Goal: Task Accomplishment & Management: Use online tool/utility

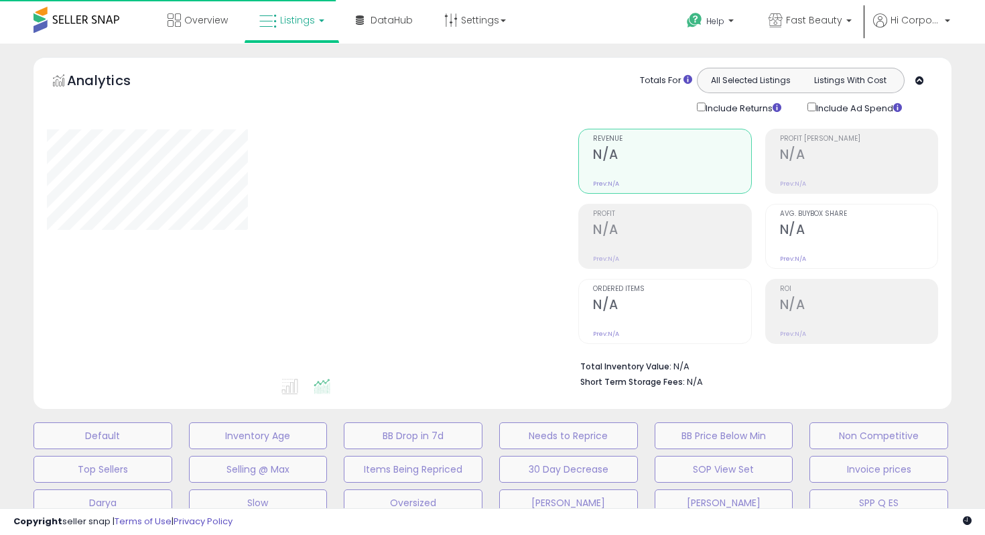
type input "**********"
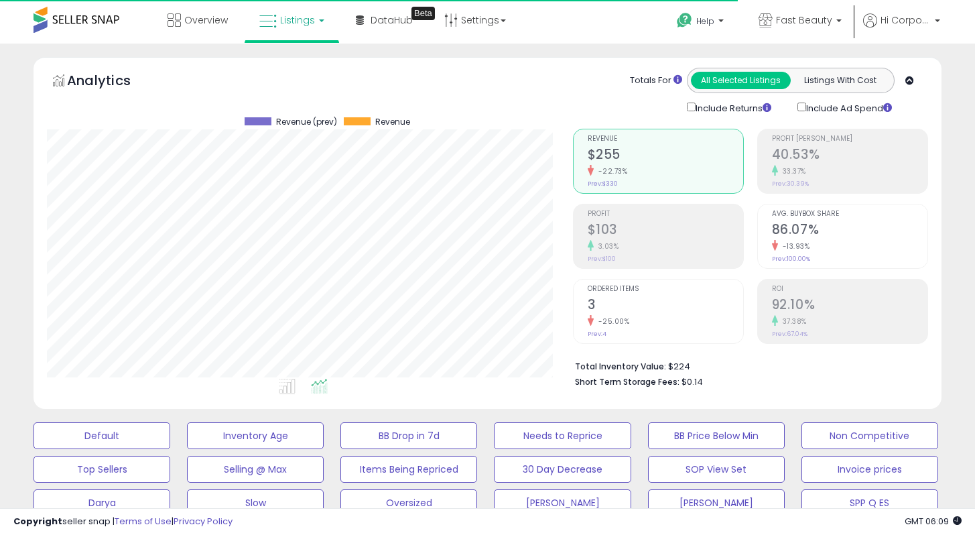
scroll to position [275, 525]
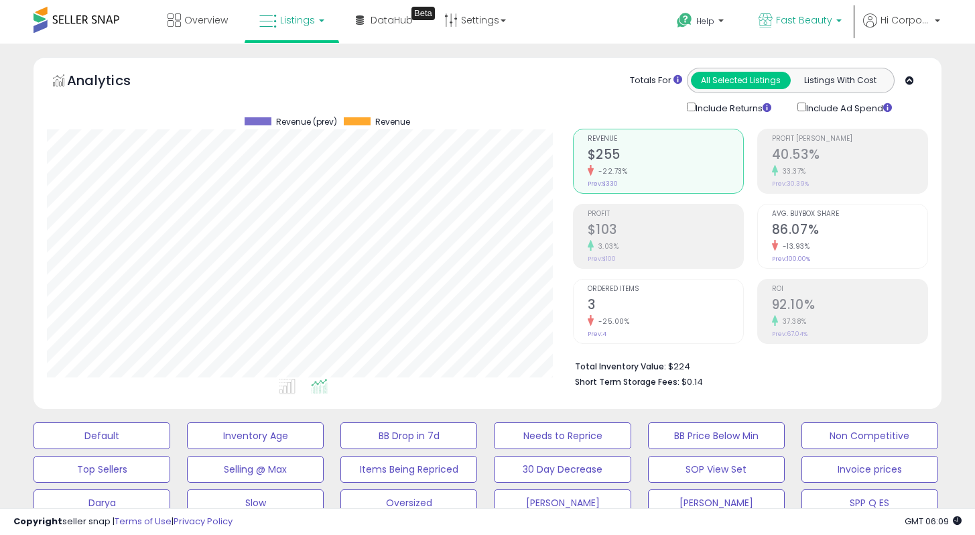
click at [783, 22] on span "Fast Beauty" at bounding box center [804, 19] width 56 height 13
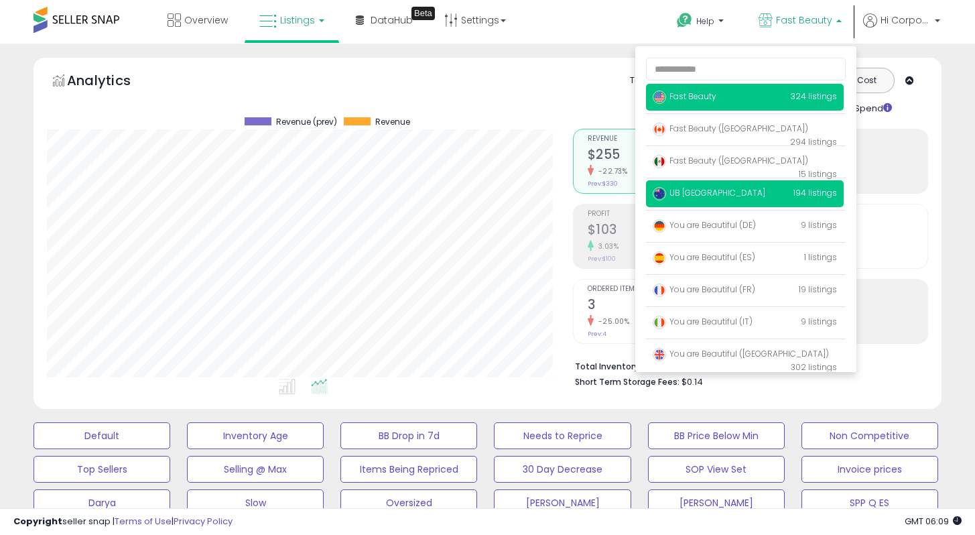
click at [683, 198] on span "UB [GEOGRAPHIC_DATA]" at bounding box center [709, 192] width 113 height 11
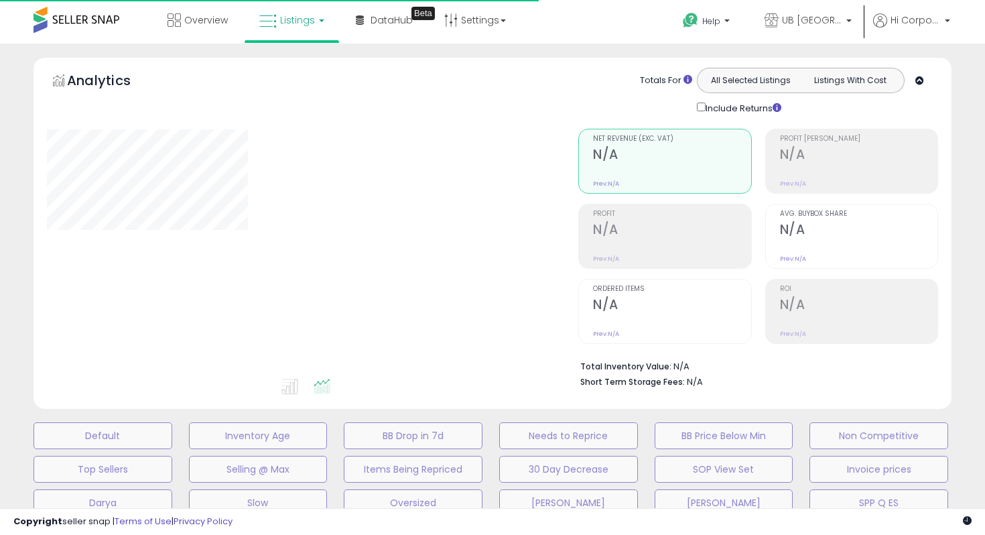
type input "**********"
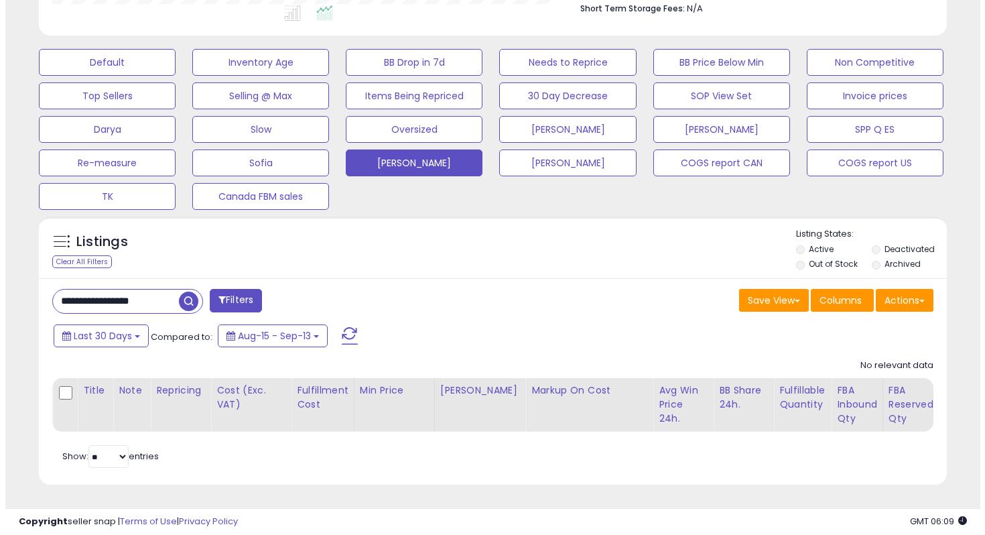
scroll to position [275, 525]
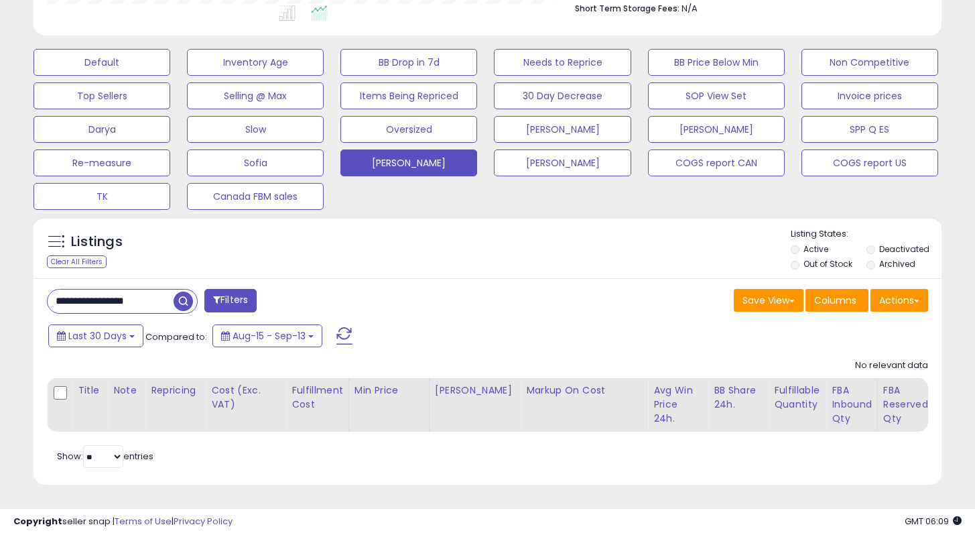
click at [99, 289] on input "**********" at bounding box center [111, 300] width 126 height 23
click at [99, 289] on input "**********" at bounding box center [154, 300] width 212 height 23
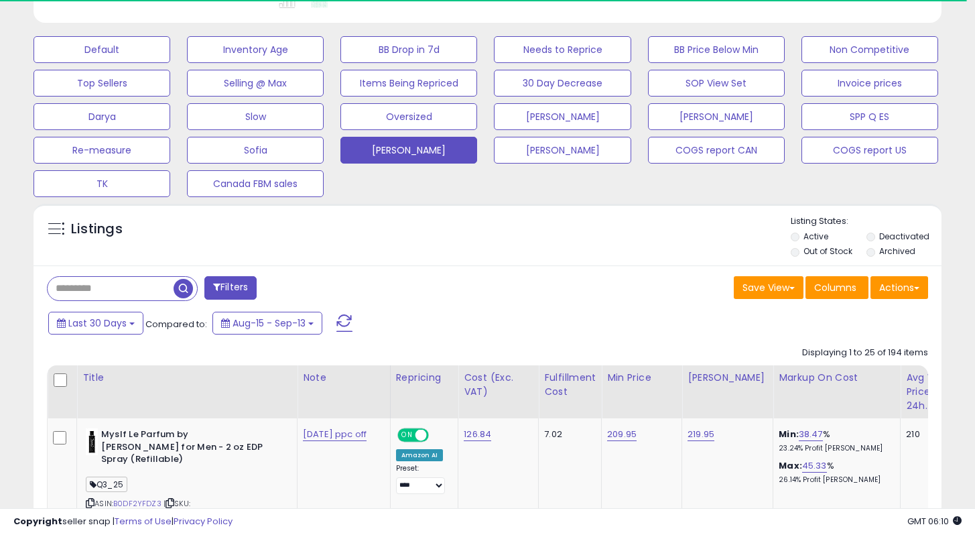
scroll to position [386, 0]
click at [919, 279] on button "Actions" at bounding box center [899, 287] width 58 height 23
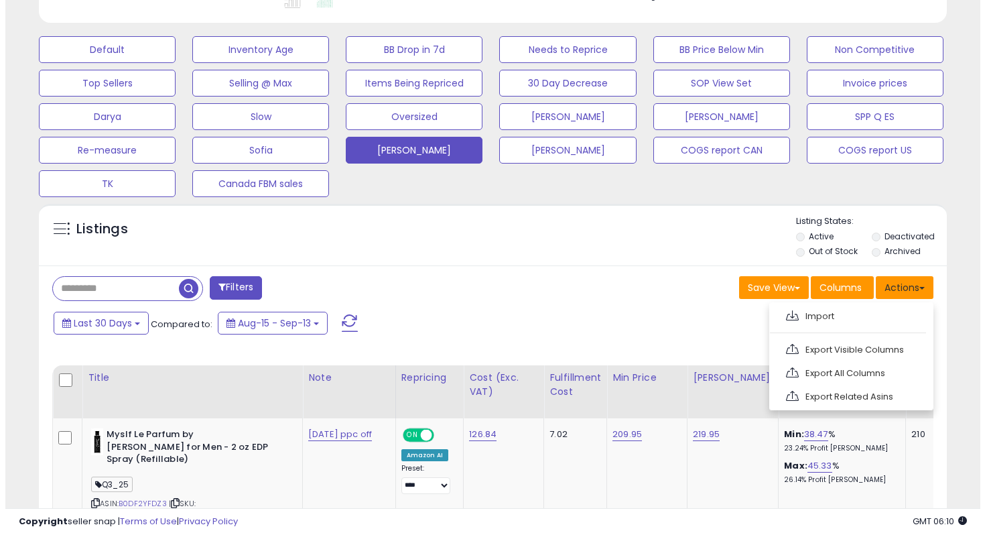
scroll to position [275, 525]
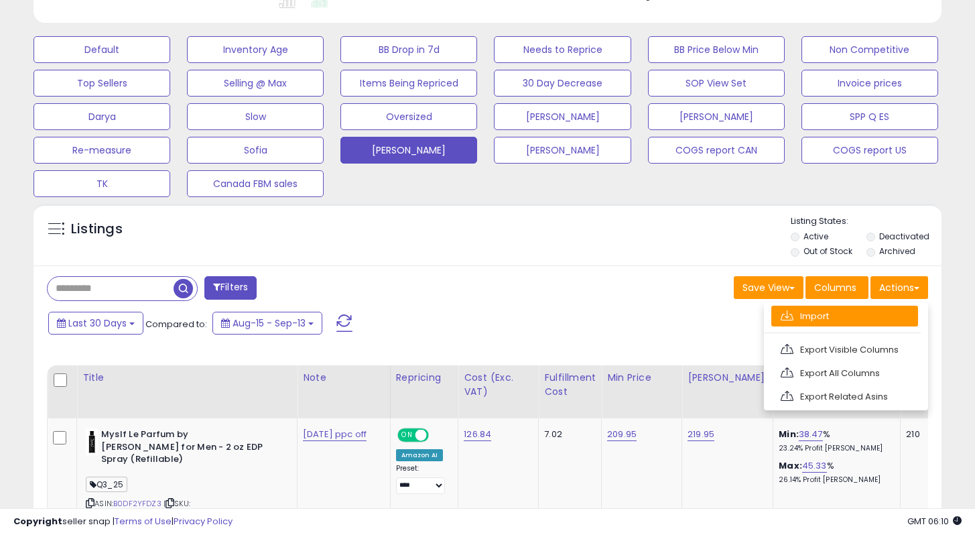
click at [810, 311] on link "Import" at bounding box center [844, 315] width 147 height 21
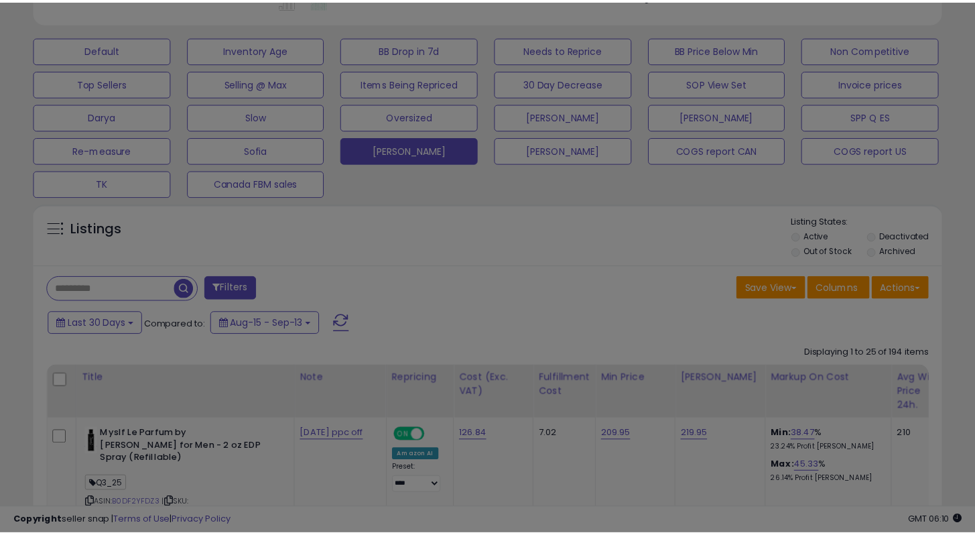
scroll to position [275, 531]
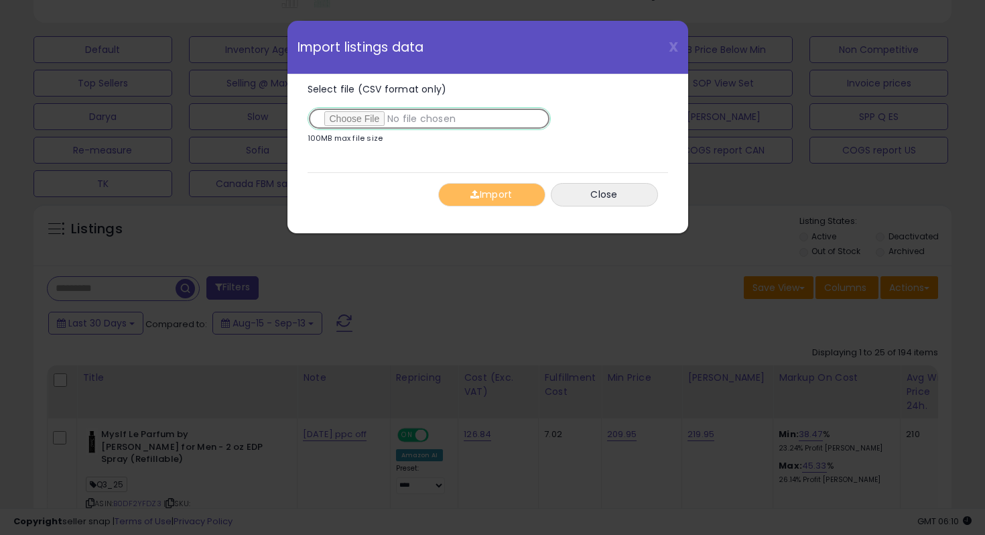
click at [350, 118] on input "Select file (CSV format only)" at bounding box center [429, 118] width 243 height 23
type input "**********"
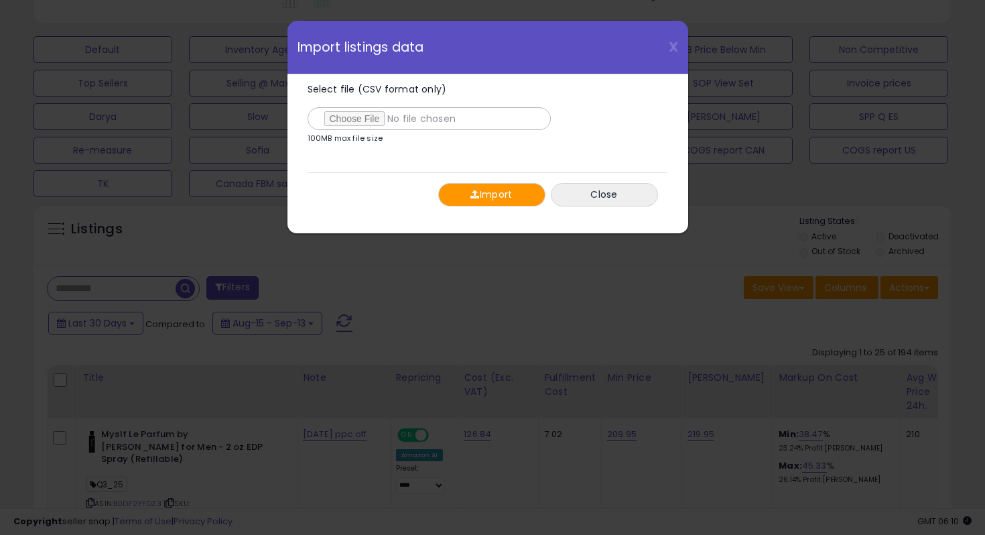
click at [469, 186] on button "Import" at bounding box center [491, 194] width 107 height 23
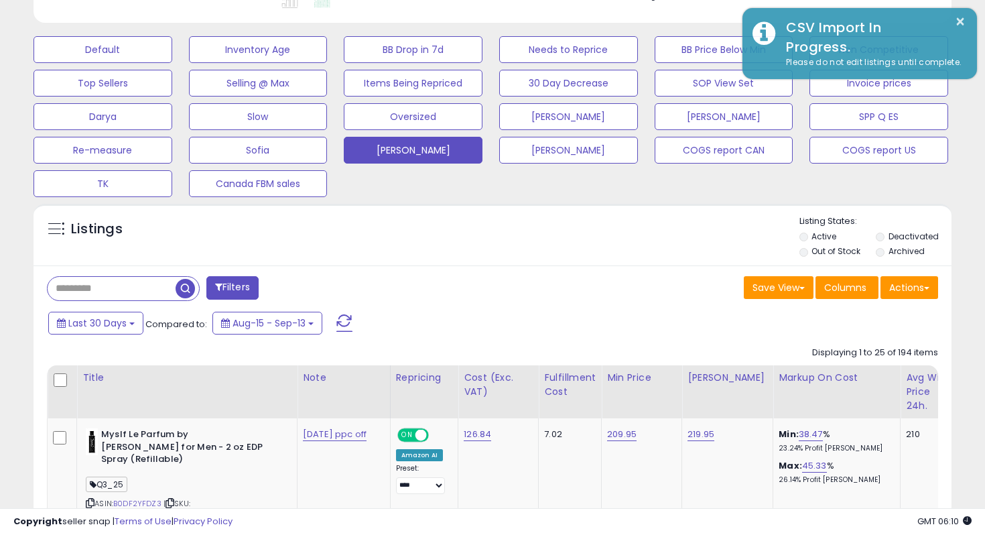
scroll to position [669679, 669428]
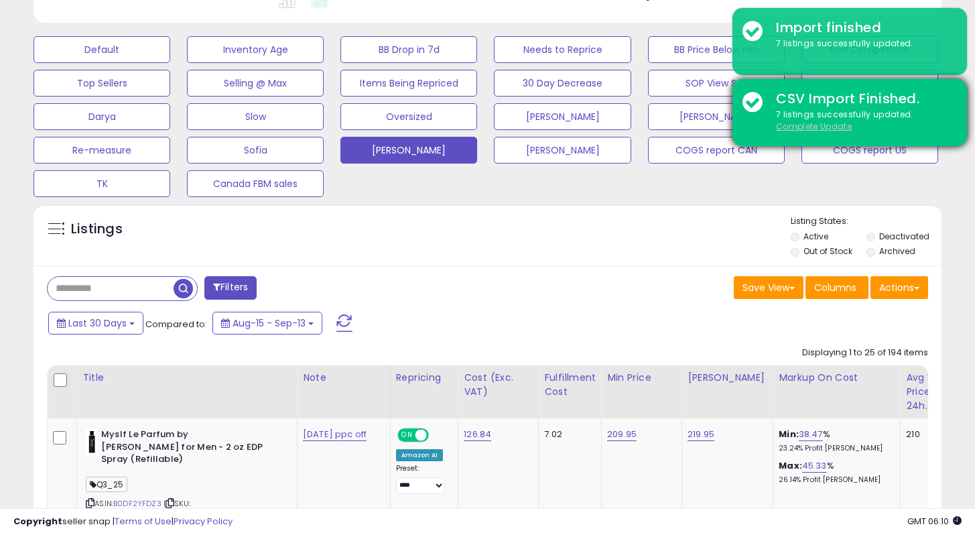
click at [829, 127] on u "Complete Update" at bounding box center [814, 126] width 76 height 11
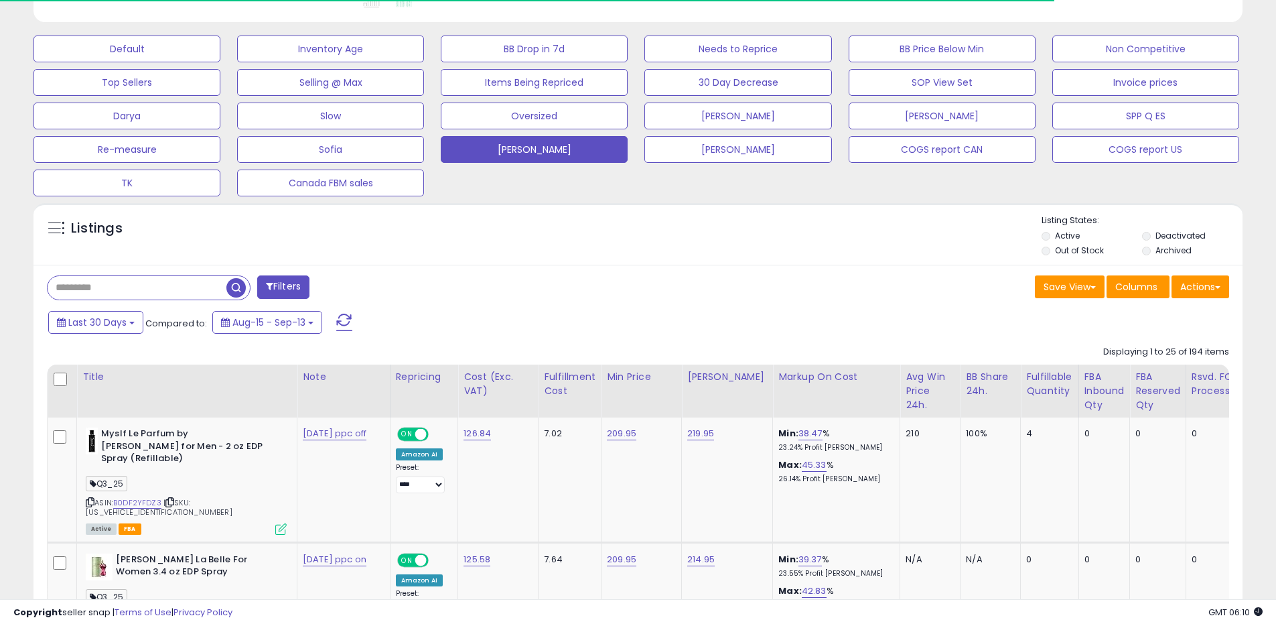
scroll to position [275, 701]
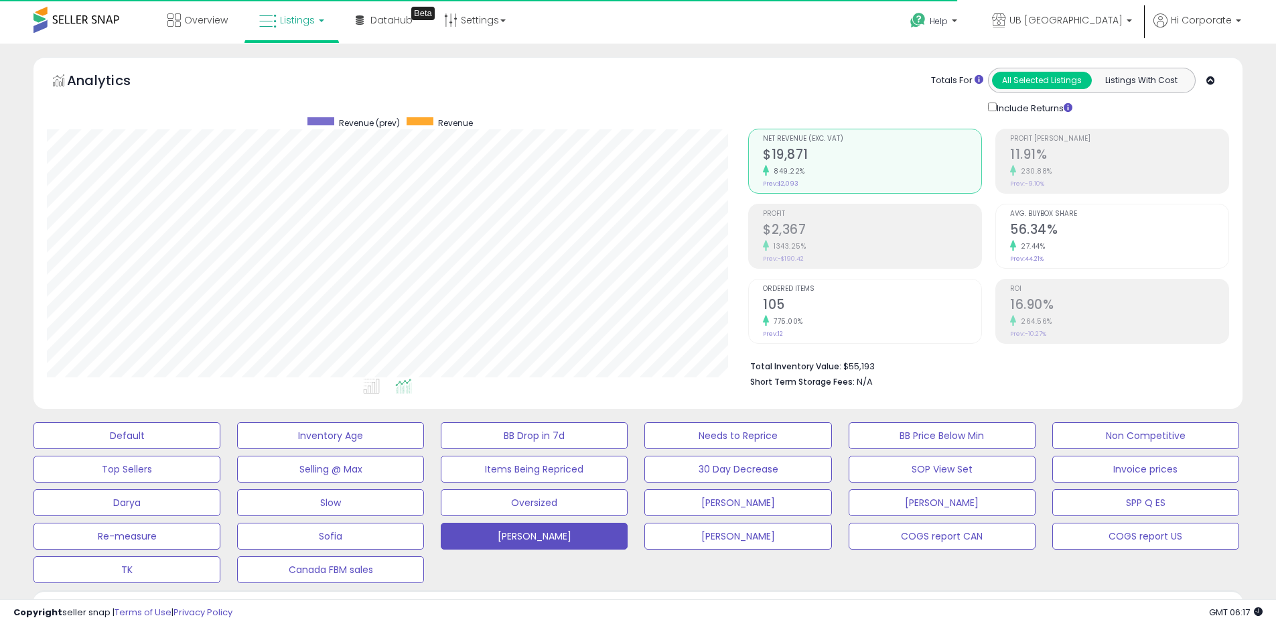
scroll to position [275, 701]
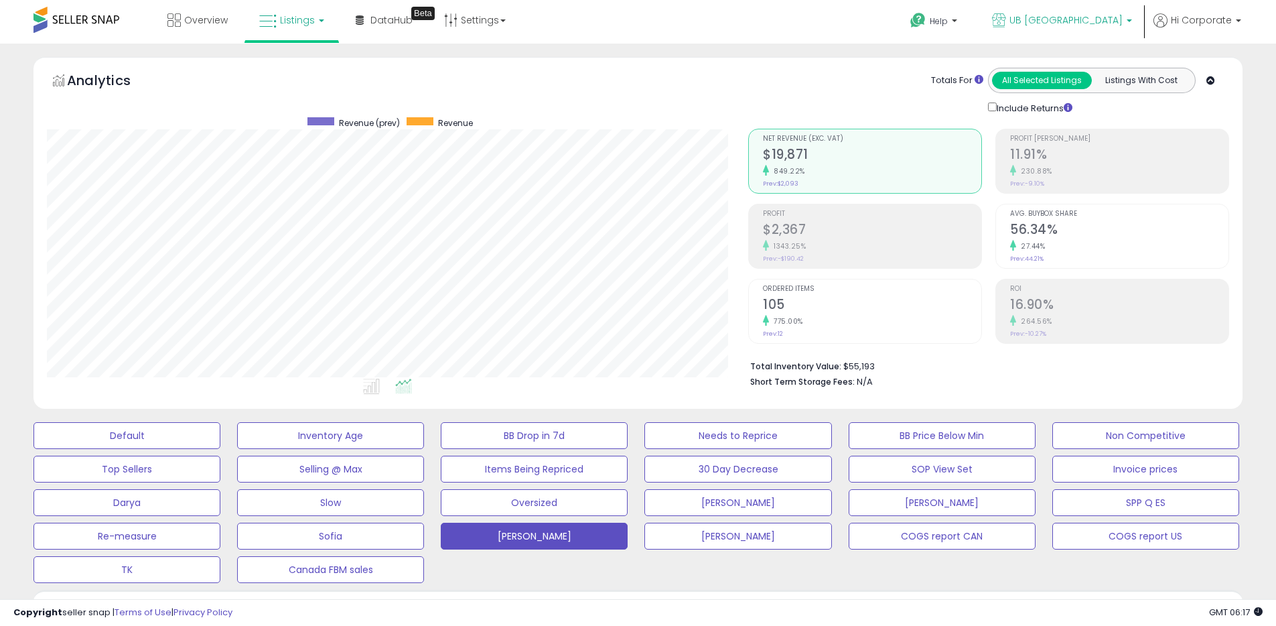
click at [1101, 21] on span "UB [GEOGRAPHIC_DATA]" at bounding box center [1066, 19] width 113 height 13
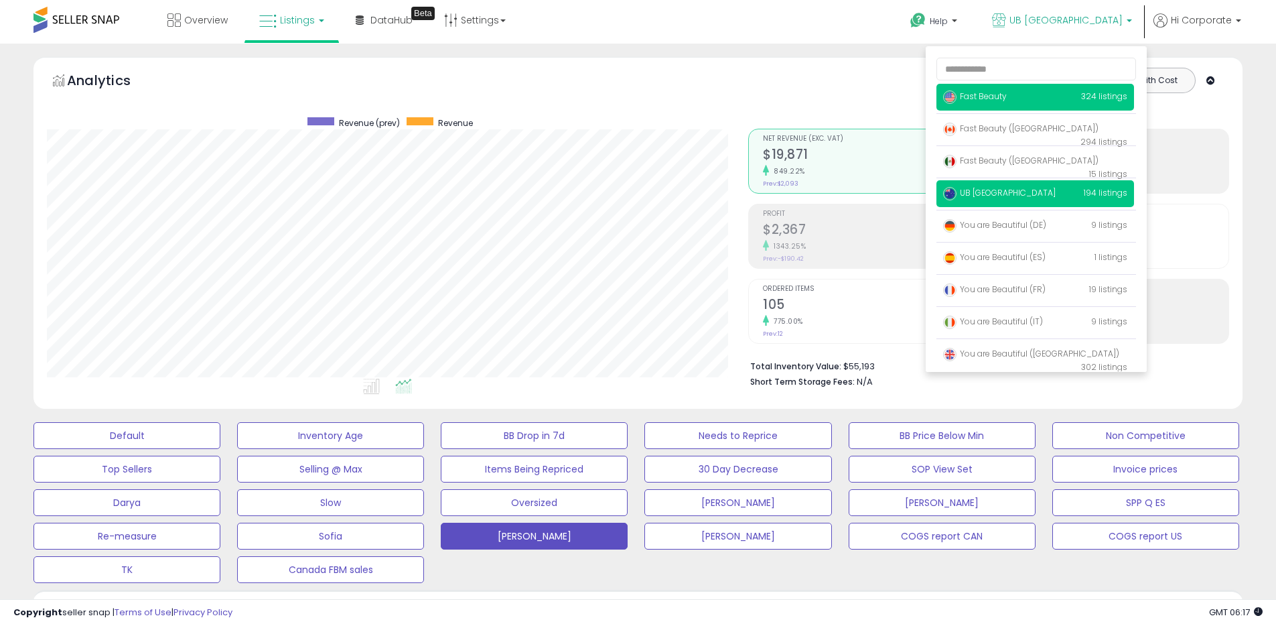
click at [989, 98] on span "Fast Beauty" at bounding box center [975, 95] width 64 height 11
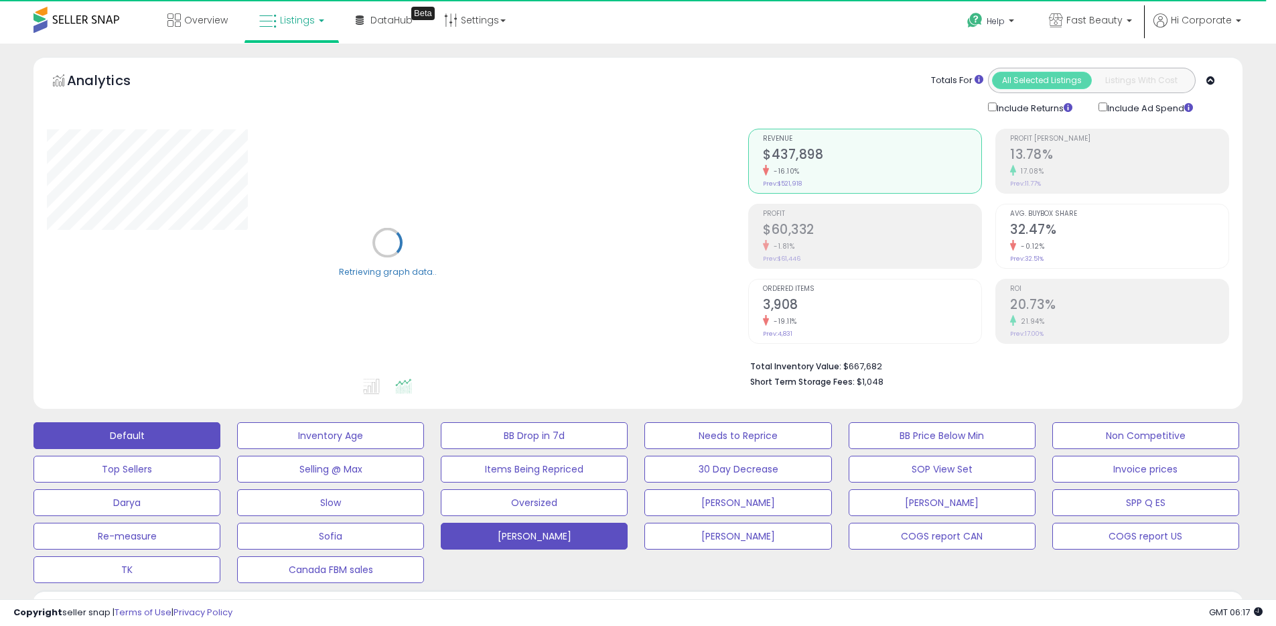
click at [167, 431] on button "Default" at bounding box center [126, 435] width 187 height 27
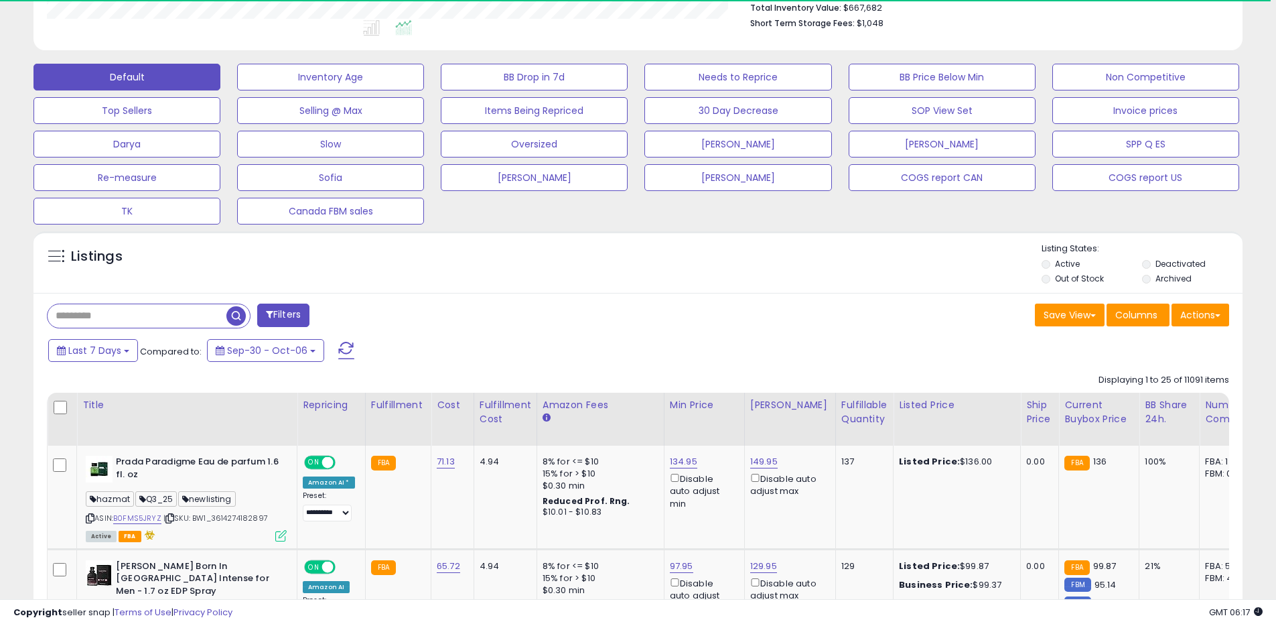
scroll to position [360, 0]
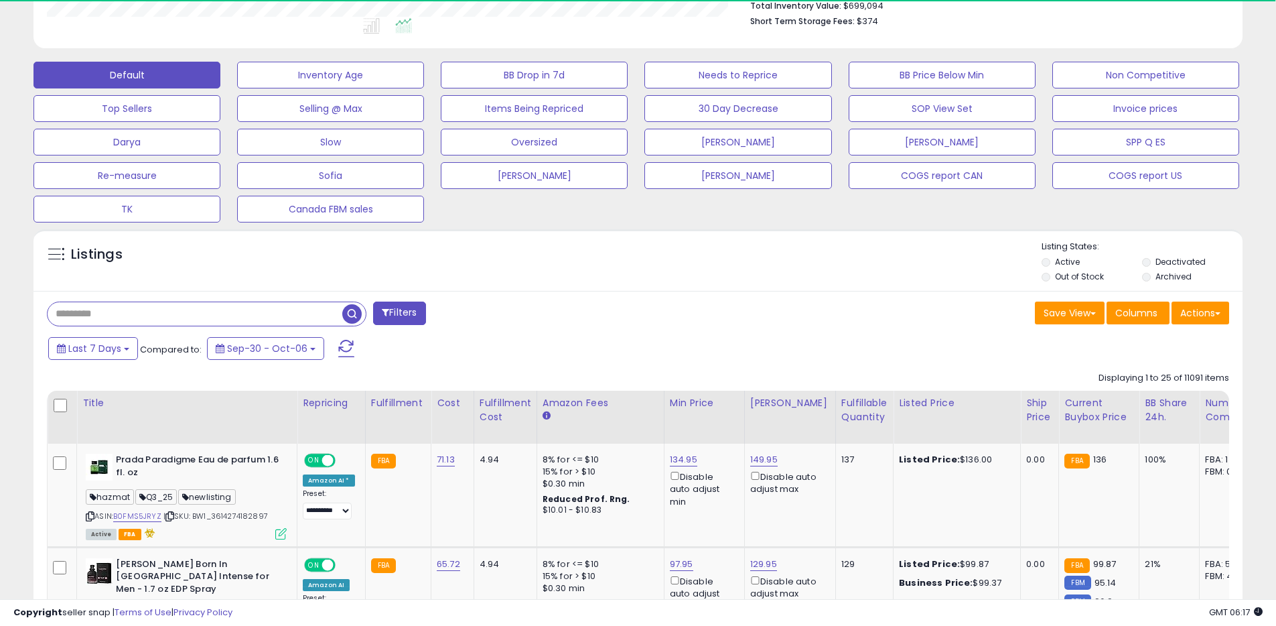
click at [206, 307] on input "text" at bounding box center [195, 313] width 295 height 23
click at [565, 177] on button "[PERSON_NAME]" at bounding box center [534, 175] width 187 height 27
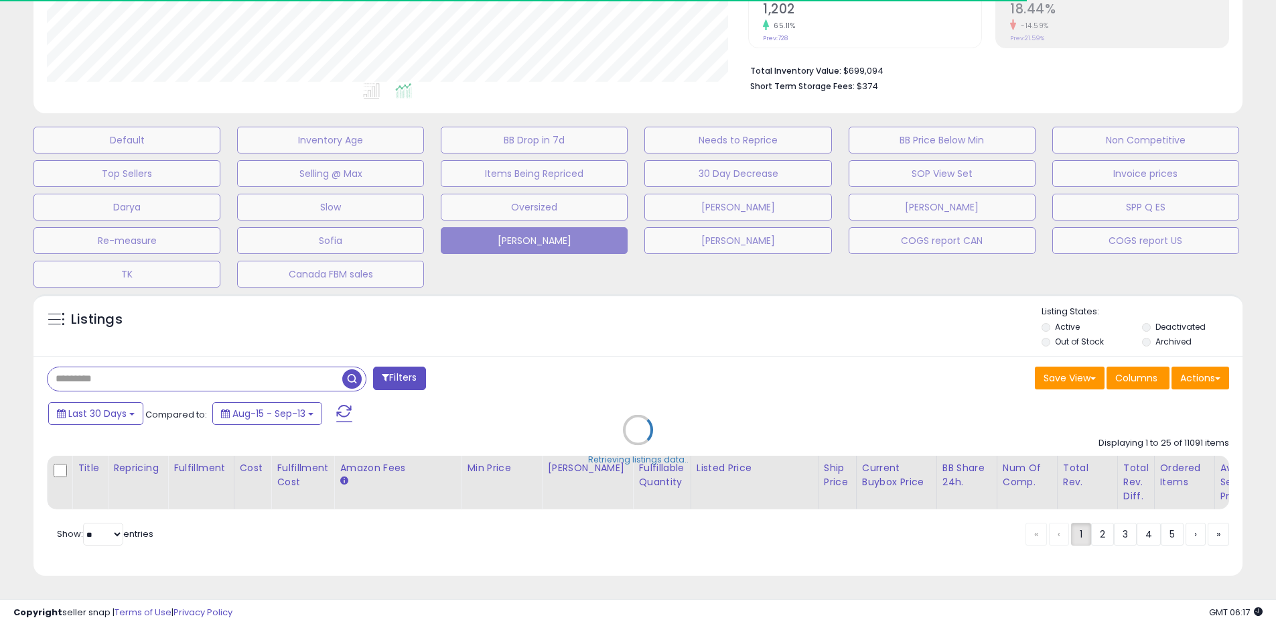
scroll to position [275, 701]
click at [1177, 334] on div "Retrieving listings data.." at bounding box center [637, 439] width 1229 height 305
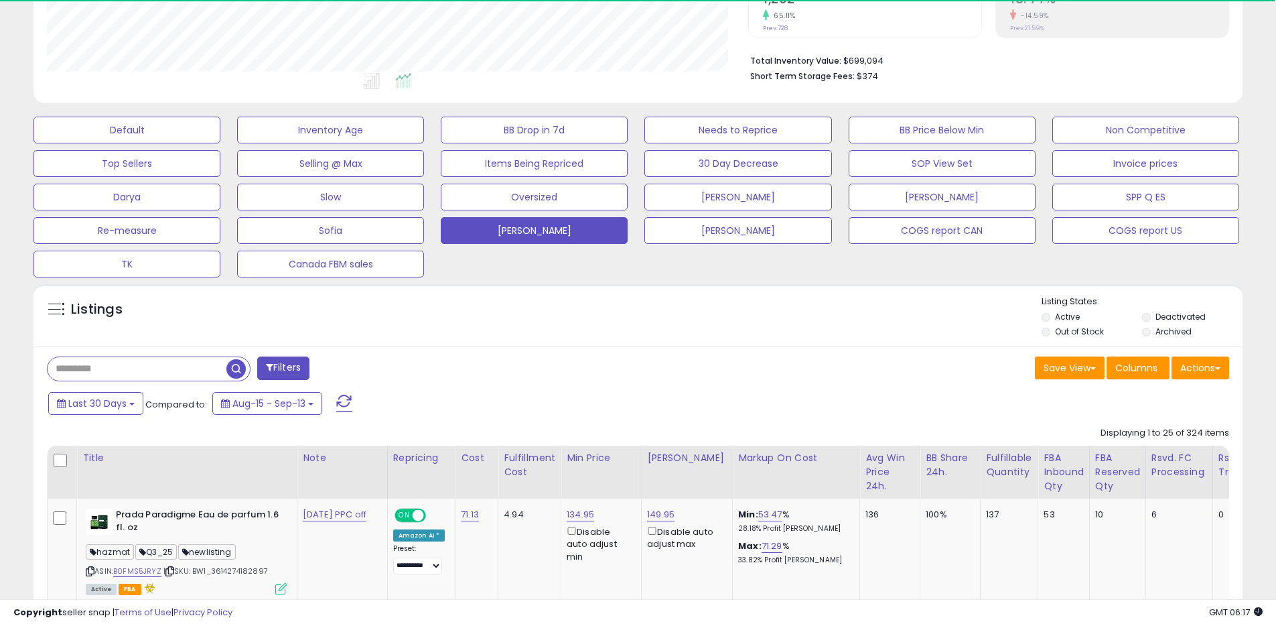
click at [1162, 332] on label "Archived" at bounding box center [1174, 331] width 36 height 11
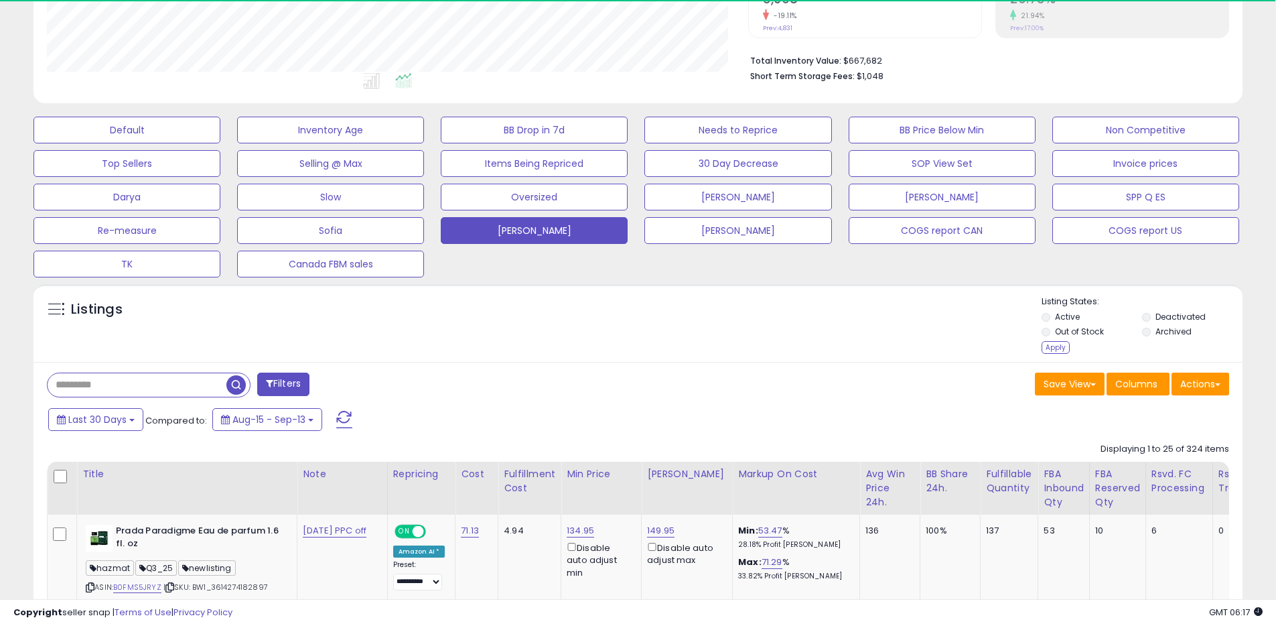
click at [1162, 330] on label "Archived" at bounding box center [1174, 331] width 36 height 11
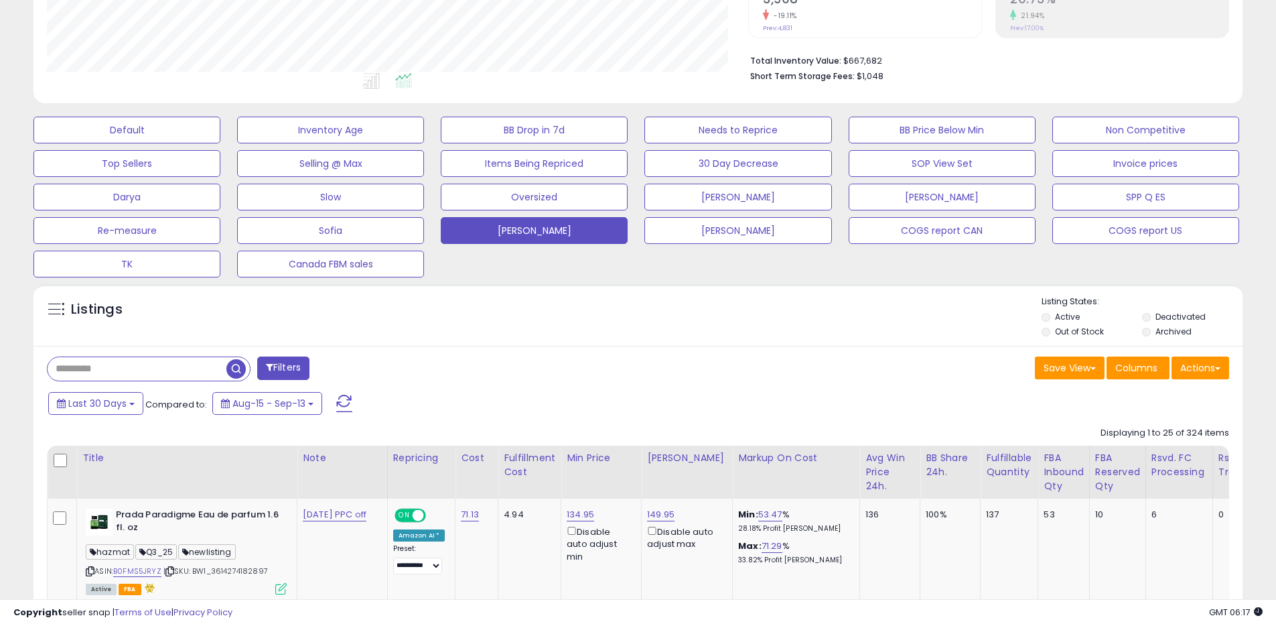
click at [182, 362] on input "text" at bounding box center [137, 368] width 179 height 23
paste input "**********"
type input "**********"
click at [358, 372] on span "button" at bounding box center [351, 368] width 19 height 19
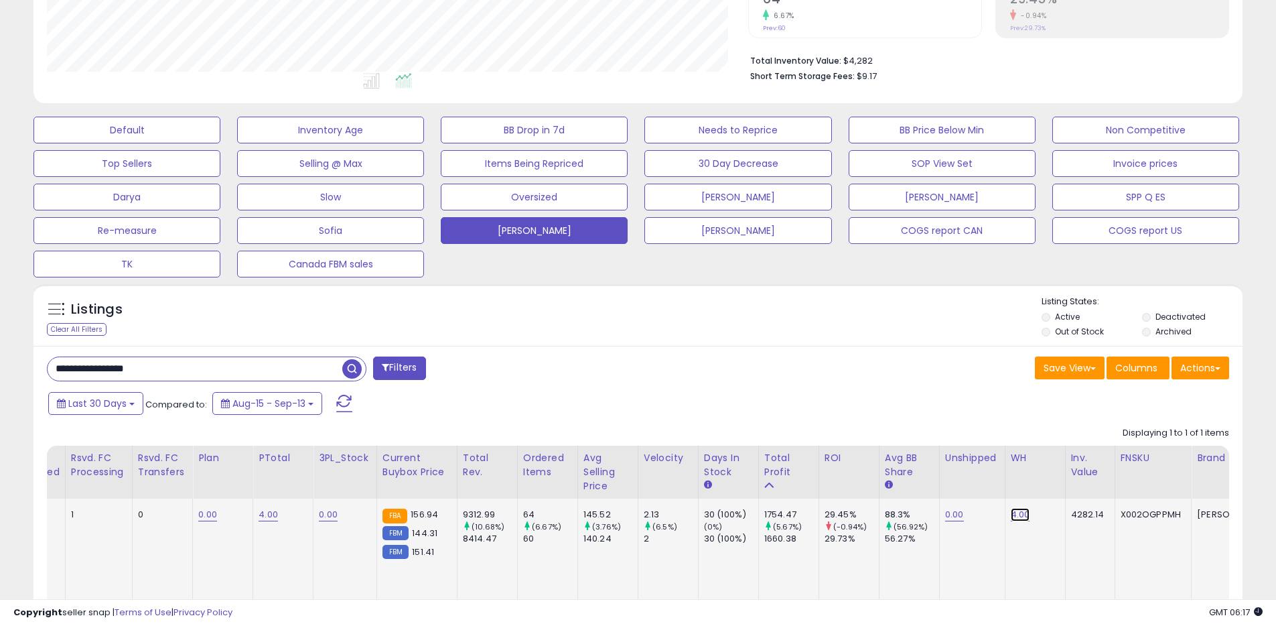
click at [1011, 513] on link "4.00" at bounding box center [1020, 514] width 19 height 13
type input "*"
click at [1065, 482] on button "submit" at bounding box center [1053, 480] width 23 height 20
click at [125, 363] on input "**********" at bounding box center [195, 368] width 295 height 23
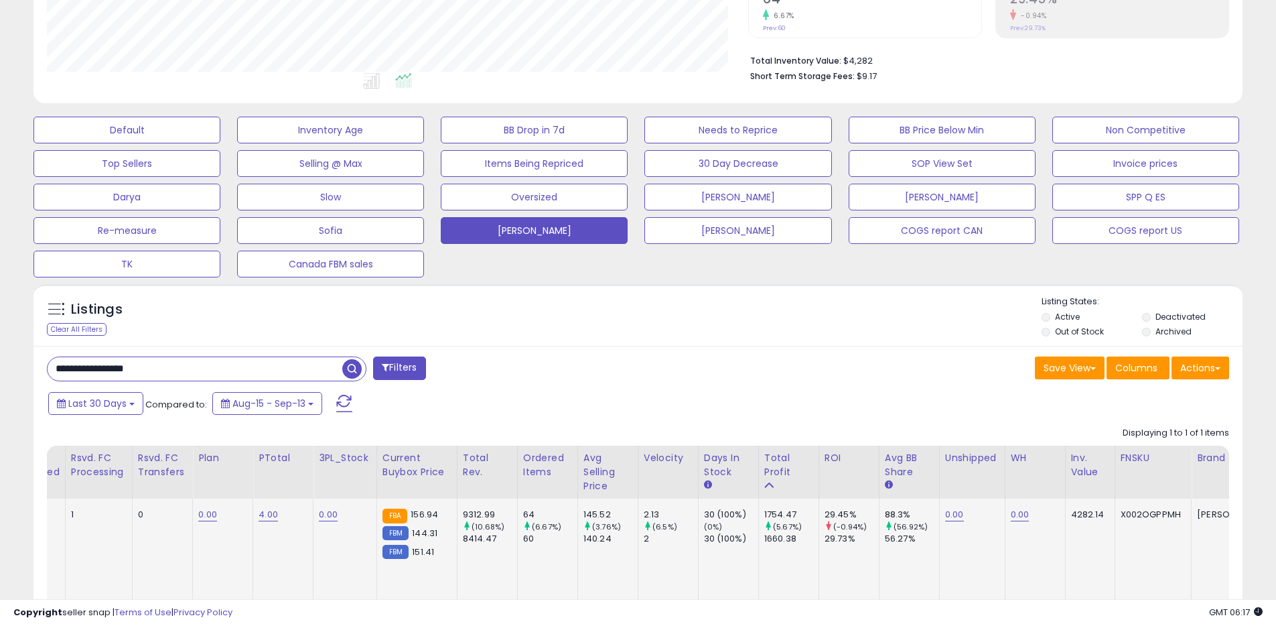
paste input "text"
type input "**********"
click at [348, 366] on span "button" at bounding box center [351, 368] width 19 height 19
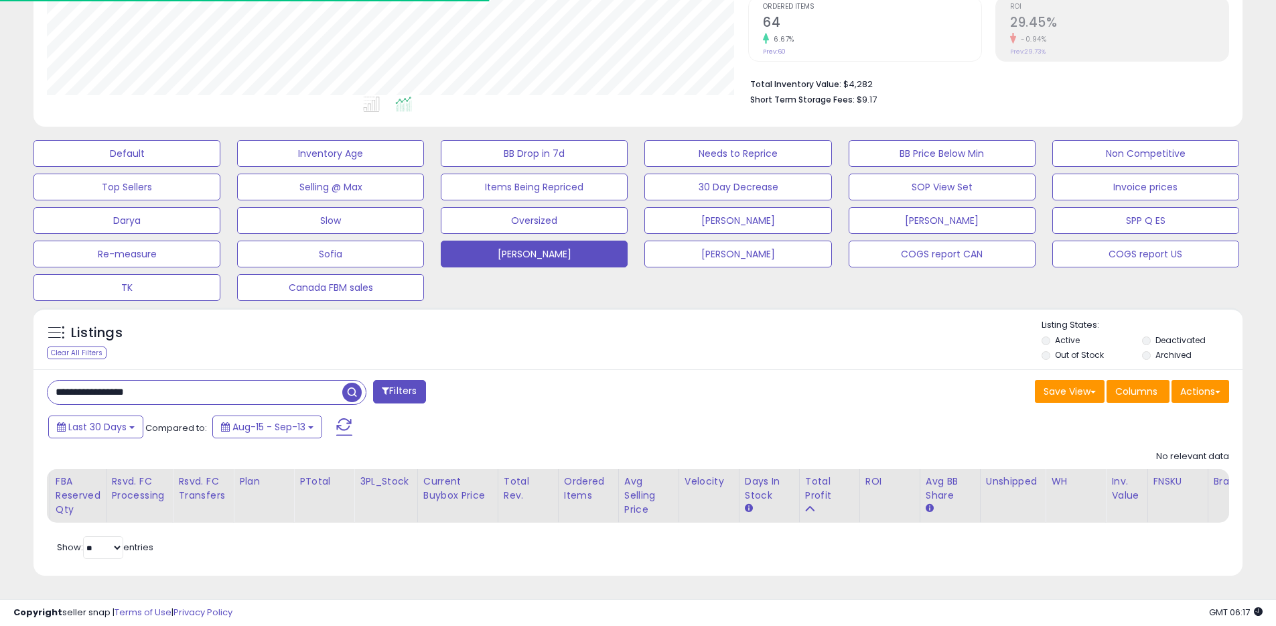
scroll to position [0, 0]
click at [346, 383] on span "button" at bounding box center [351, 392] width 19 height 19
click at [1187, 334] on label "Deactivated" at bounding box center [1181, 339] width 50 height 11
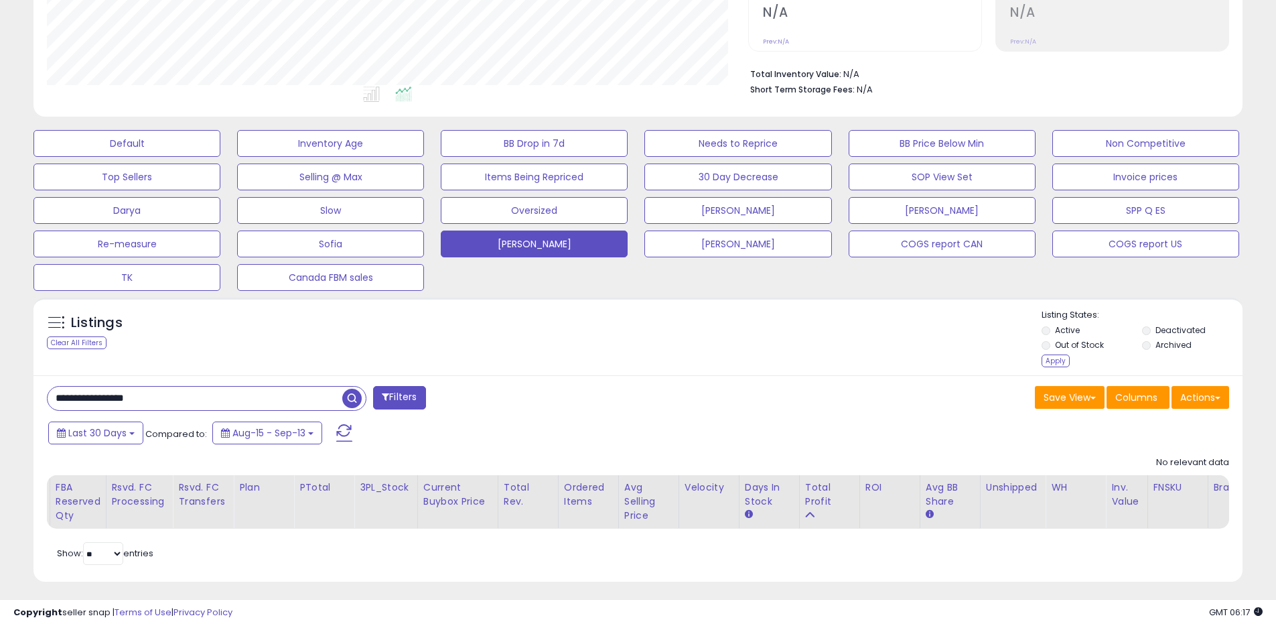
click at [1172, 344] on label "Archived" at bounding box center [1174, 344] width 36 height 11
click at [1055, 366] on div "Apply" at bounding box center [1056, 360] width 28 height 13
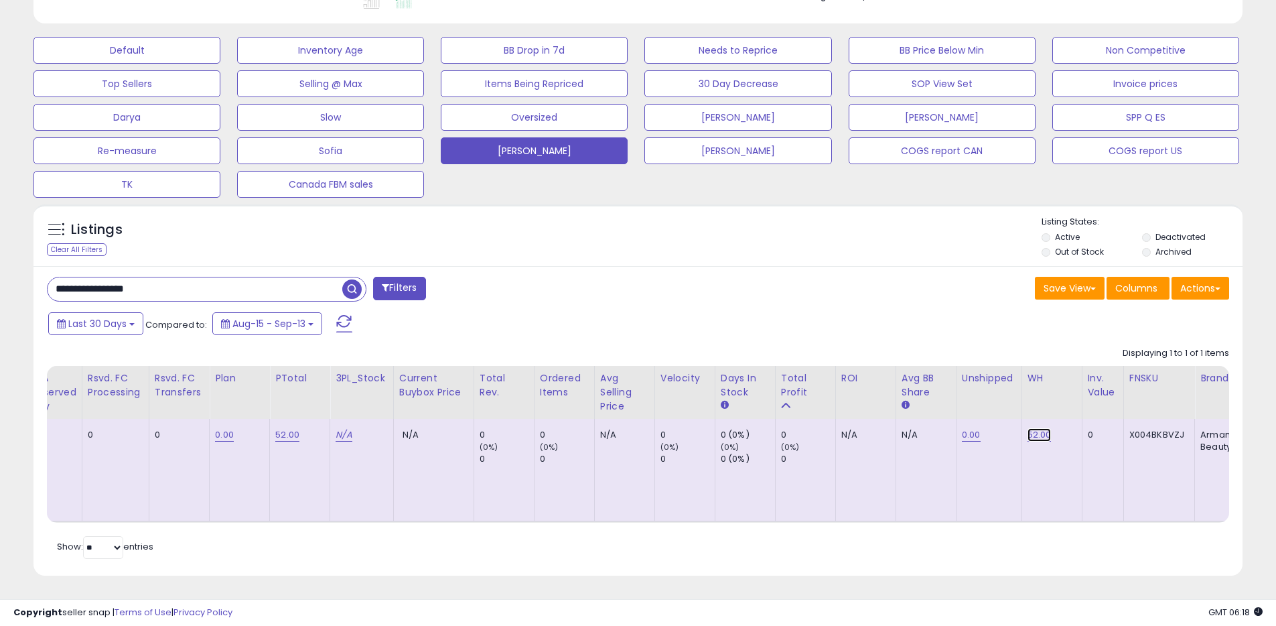
click at [1030, 428] on link "52.00" at bounding box center [1040, 434] width 24 height 13
type input "*"
click button "submit" at bounding box center [1070, 401] width 23 height 20
click at [892, 295] on div "**********" at bounding box center [637, 421] width 1209 height 310
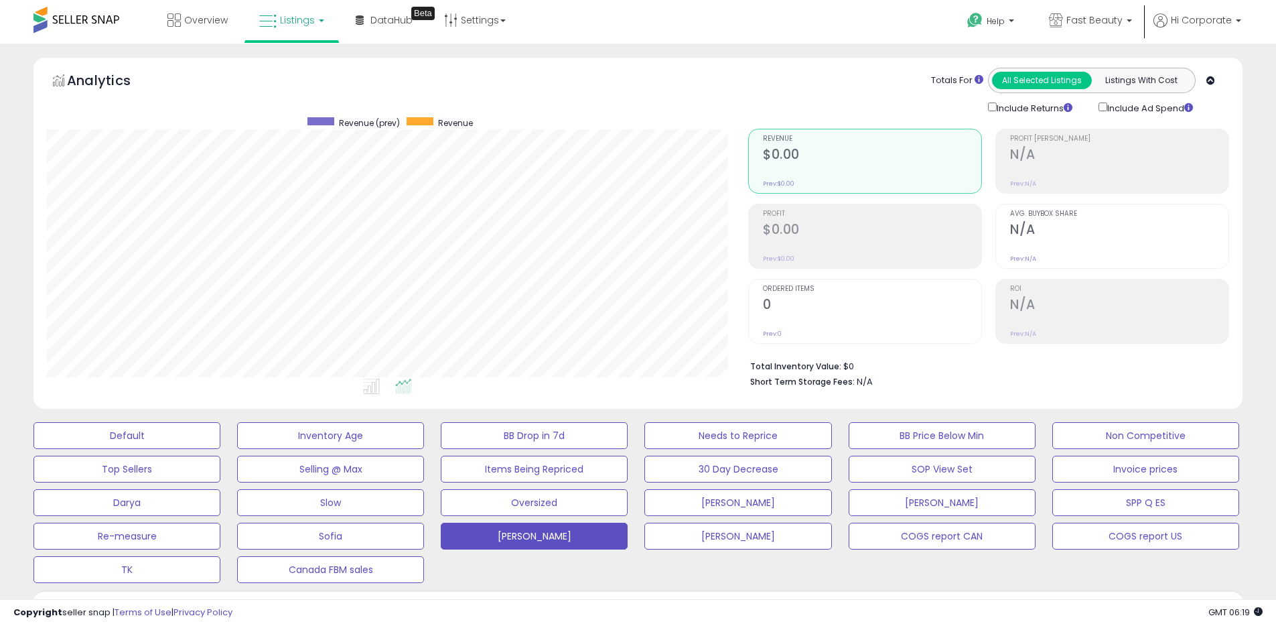
click at [878, 74] on div "Totals For All Selected Listings Listings With Cost Include Returns Include Ad …" at bounding box center [983, 92] width 471 height 48
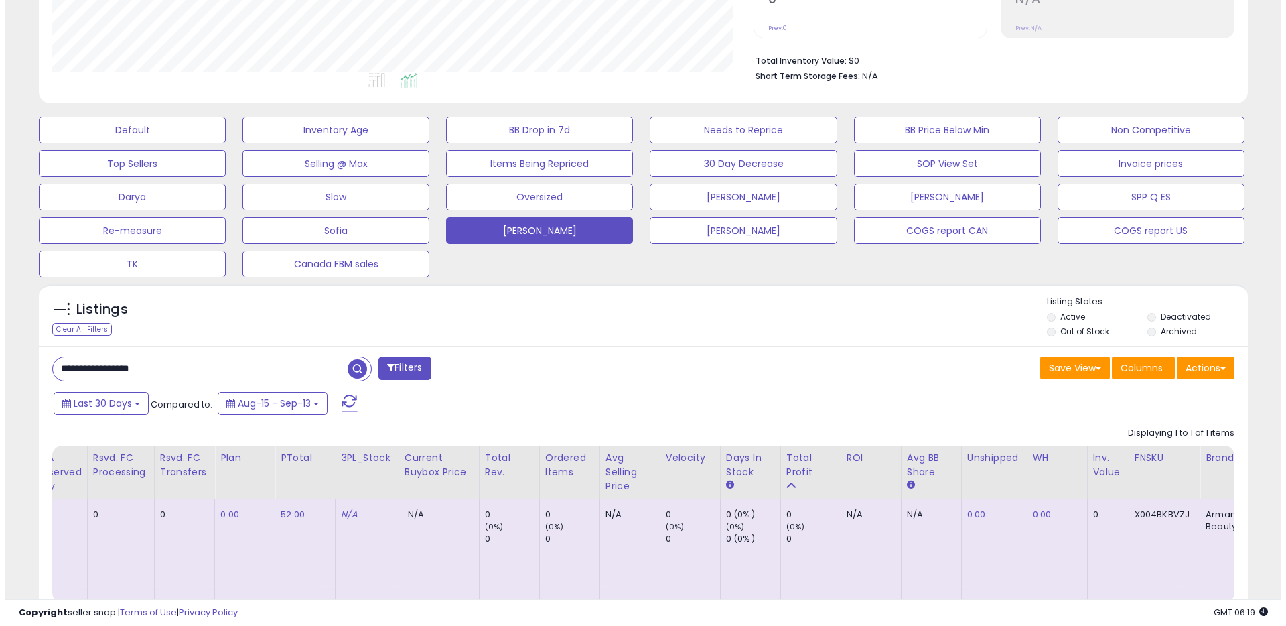
scroll to position [395, 0]
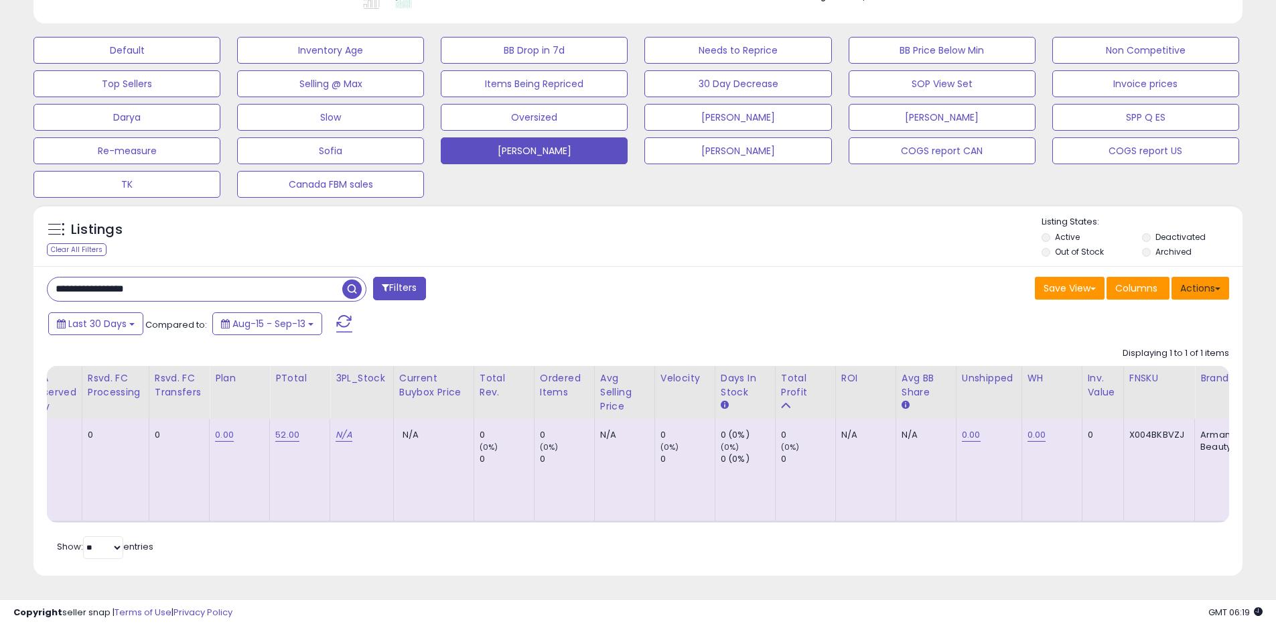
click at [1215, 277] on button "Actions" at bounding box center [1201, 288] width 58 height 23
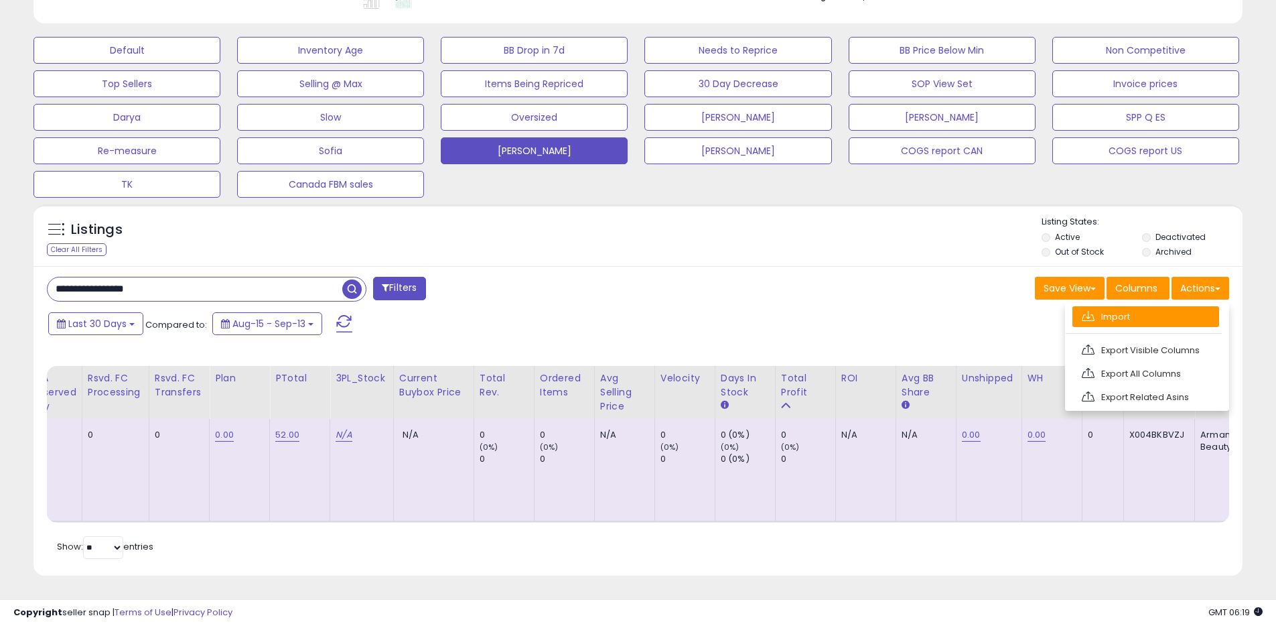
click at [1142, 306] on link "Import" at bounding box center [1146, 316] width 147 height 21
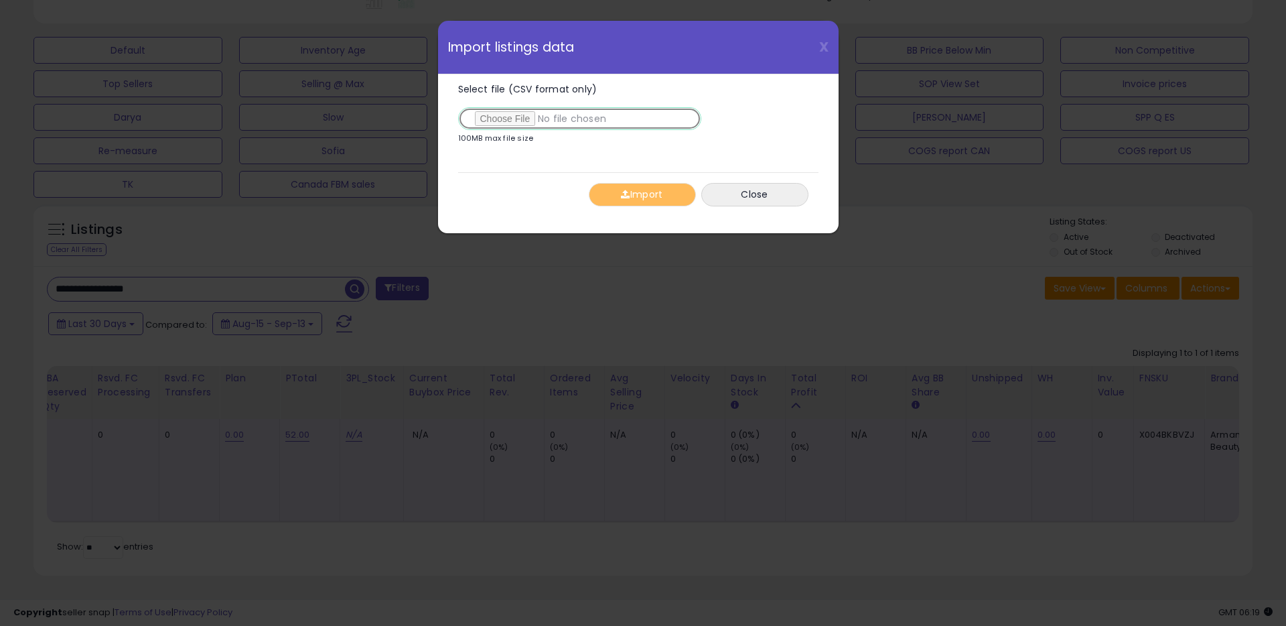
click at [512, 119] on input "Select file (CSV format only)" at bounding box center [579, 118] width 243 height 23
type input "**********"
click at [655, 197] on button "Import" at bounding box center [642, 194] width 107 height 23
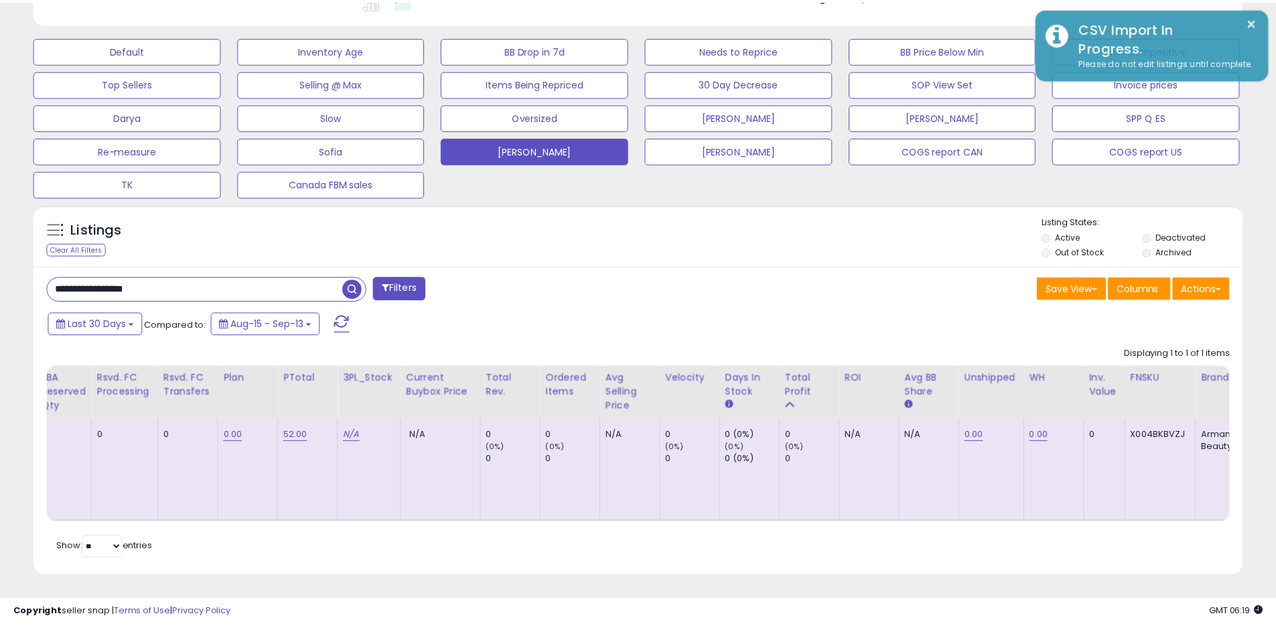
scroll to position [669679, 669252]
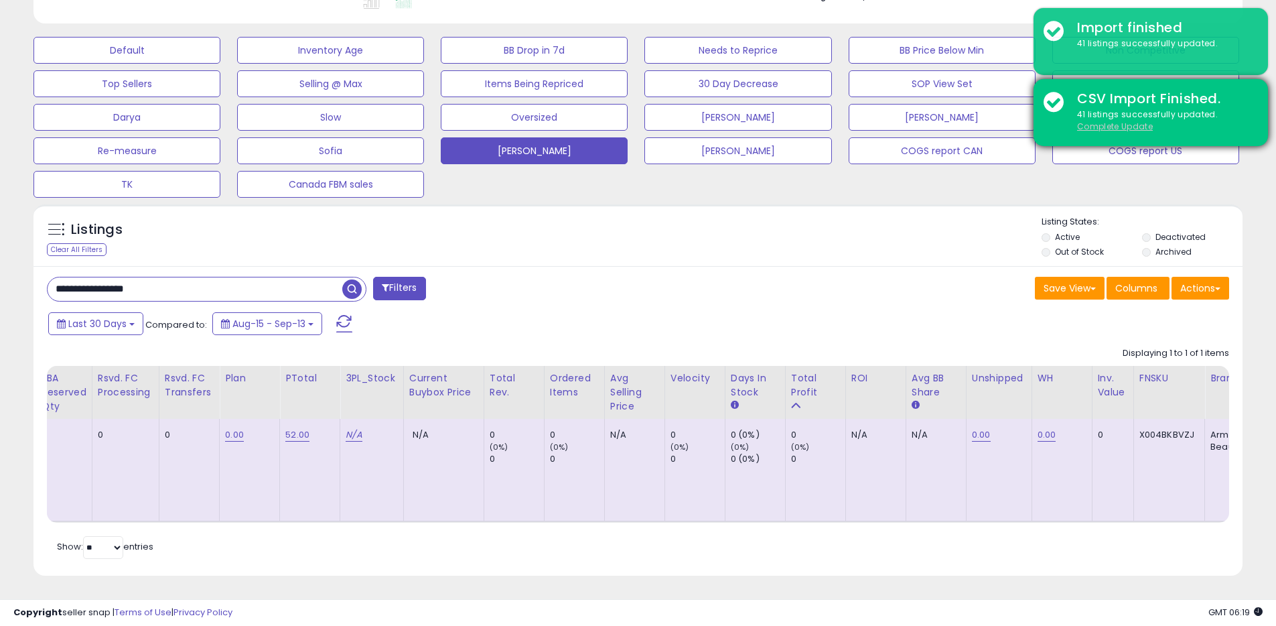
click at [1091, 127] on u "Complete Update" at bounding box center [1115, 126] width 76 height 11
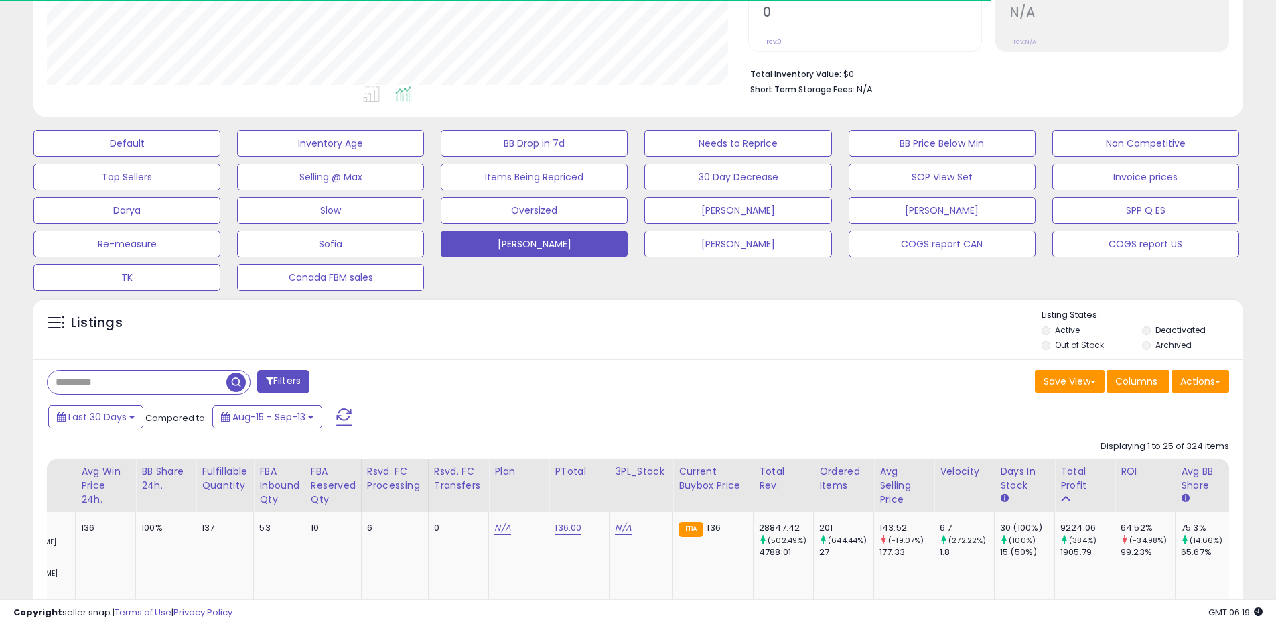
click at [125, 378] on input "text" at bounding box center [137, 381] width 179 height 23
paste input "**********"
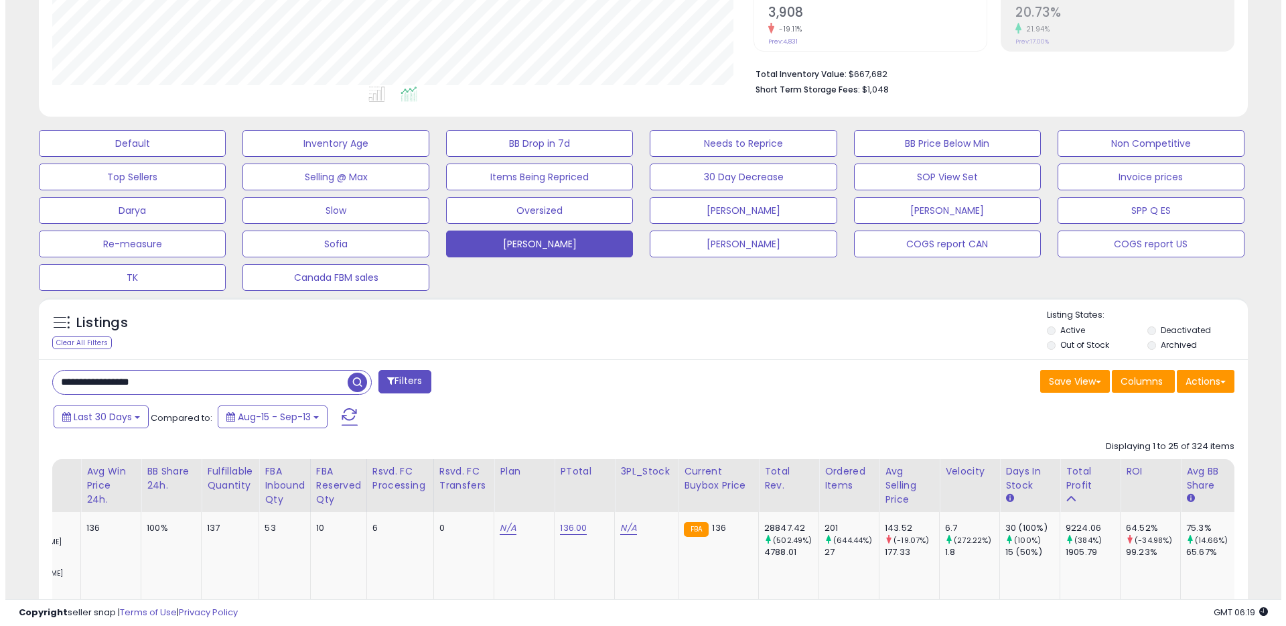
scroll to position [275, 701]
click at [354, 378] on span "button" at bounding box center [351, 381] width 19 height 19
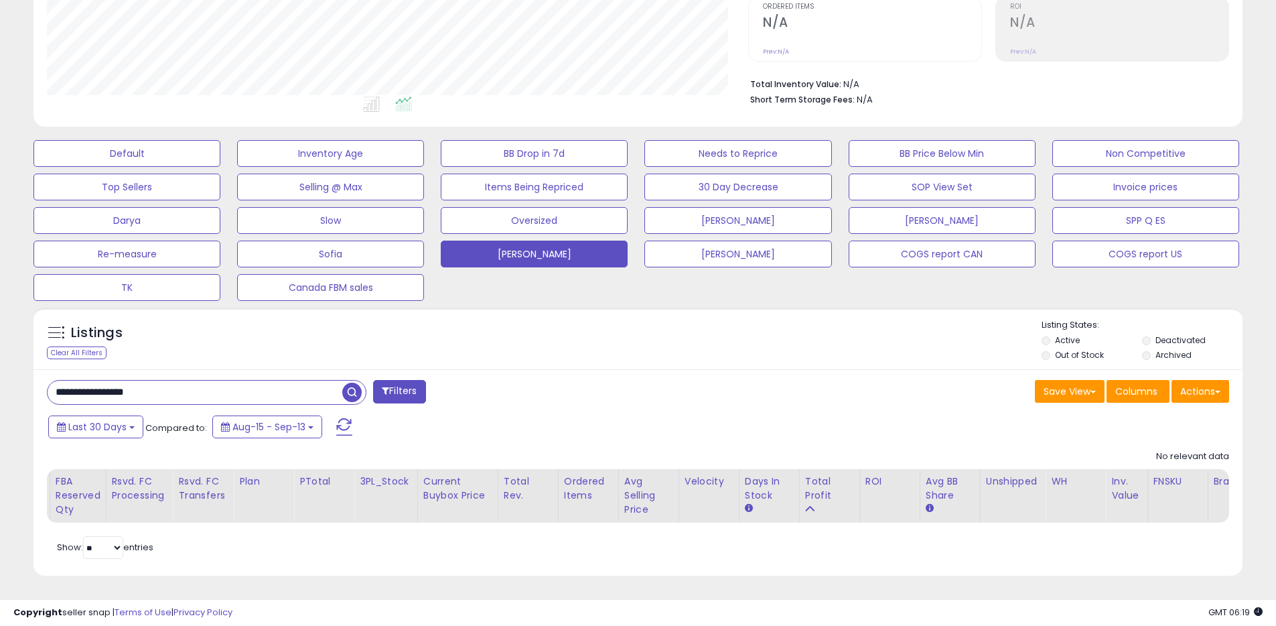
click at [125, 387] on input "**********" at bounding box center [195, 392] width 295 height 23
paste input "text"
type input "**********"
click at [348, 383] on span "button" at bounding box center [351, 392] width 19 height 19
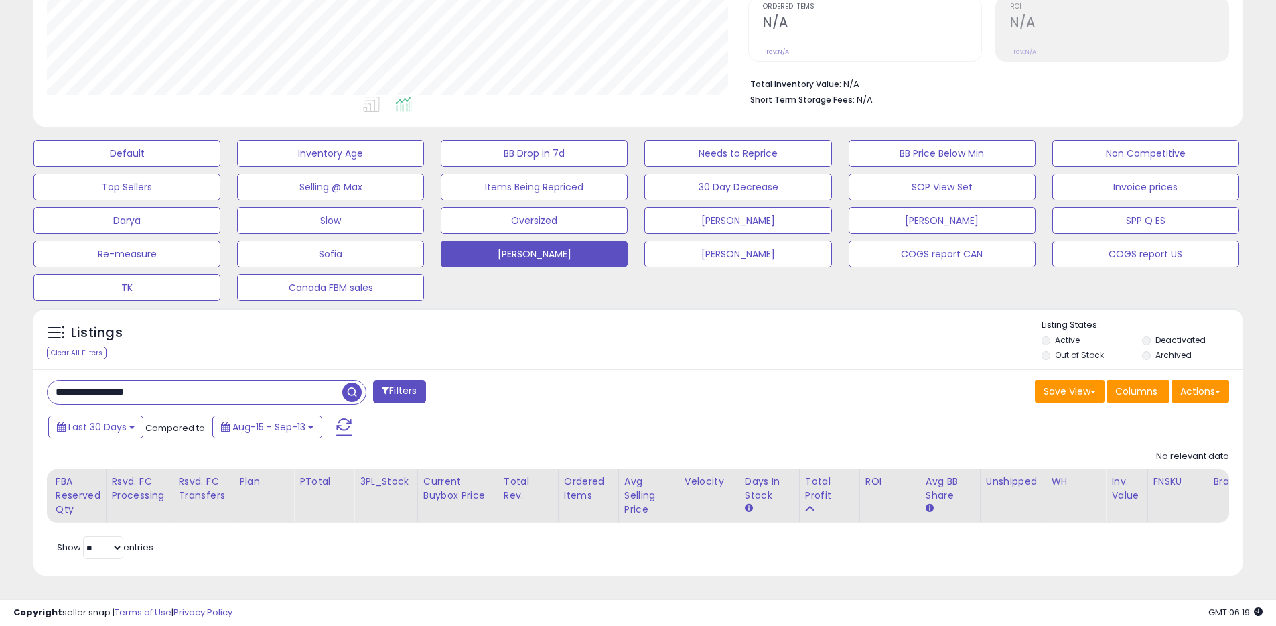
click at [1187, 336] on label "Deactivated" at bounding box center [1181, 339] width 50 height 11
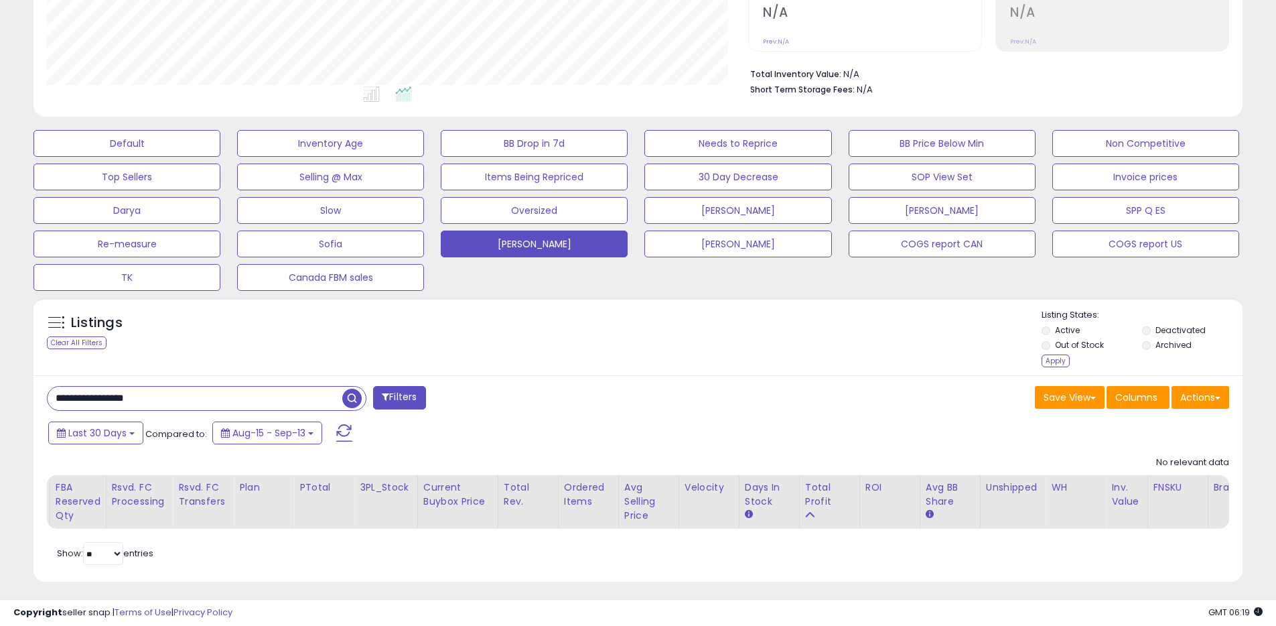
drag, startPoint x: 1170, startPoint y: 349, endPoint x: 1156, endPoint y: 351, distance: 14.2
click at [1170, 349] on label "Archived" at bounding box center [1174, 344] width 36 height 11
click at [1052, 366] on div "Listing States: Active Deactivated Out of Stock Archived Apply" at bounding box center [1142, 340] width 201 height 62
click at [1051, 362] on div "Apply" at bounding box center [1056, 360] width 28 height 13
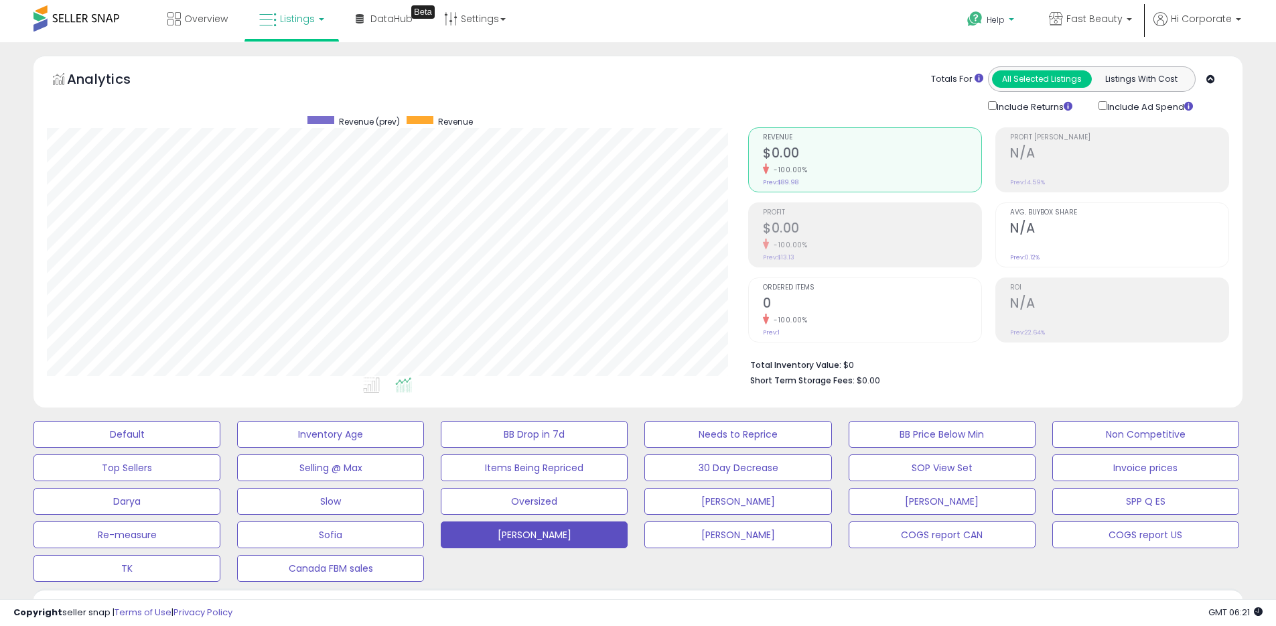
scroll to position [0, 0]
click at [1103, 24] on span "Fast Beauty" at bounding box center [1095, 19] width 56 height 13
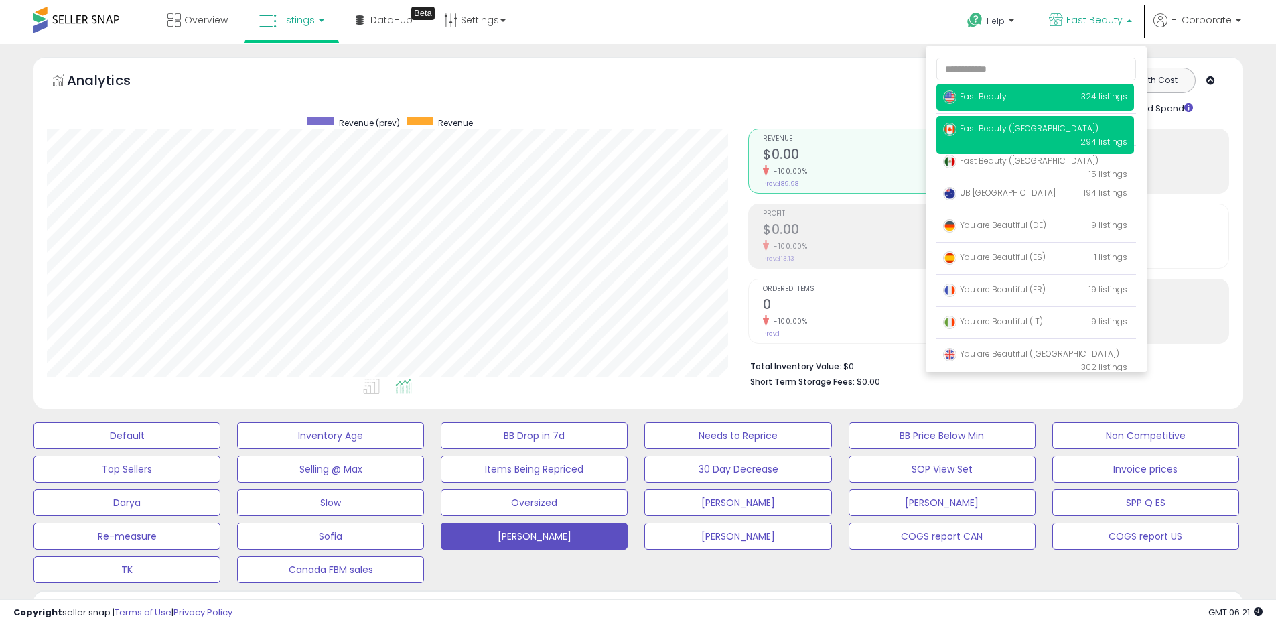
click at [988, 125] on span "Fast Beauty ([GEOGRAPHIC_DATA])" at bounding box center [1020, 128] width 155 height 11
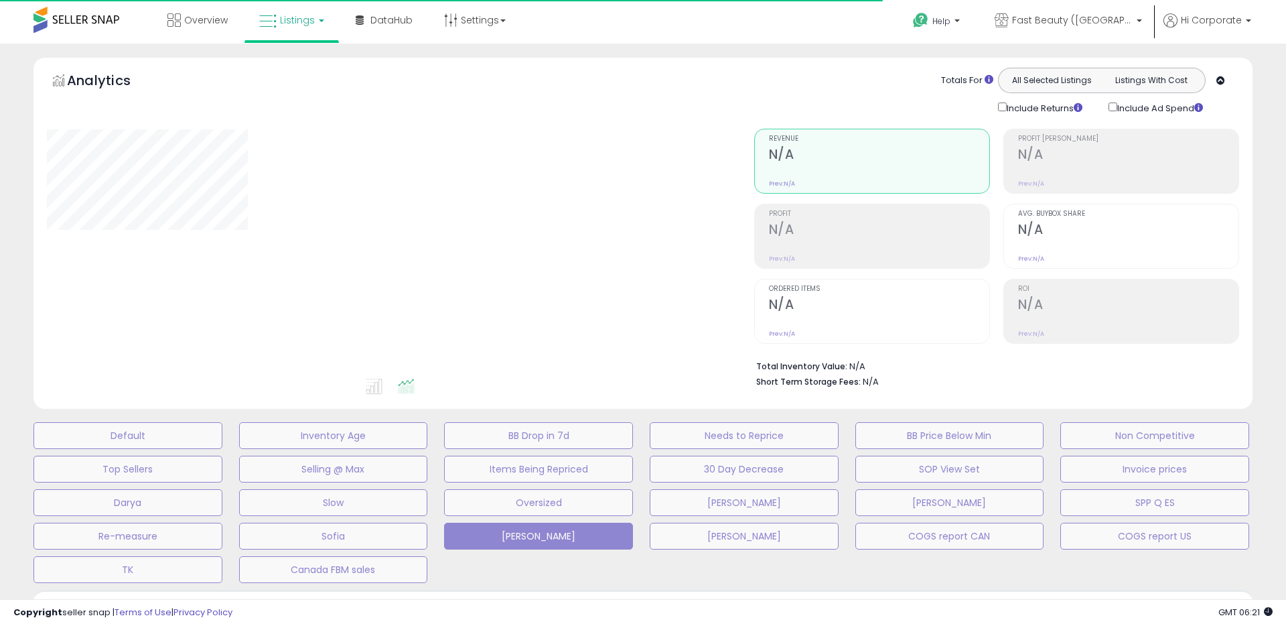
type input "**********"
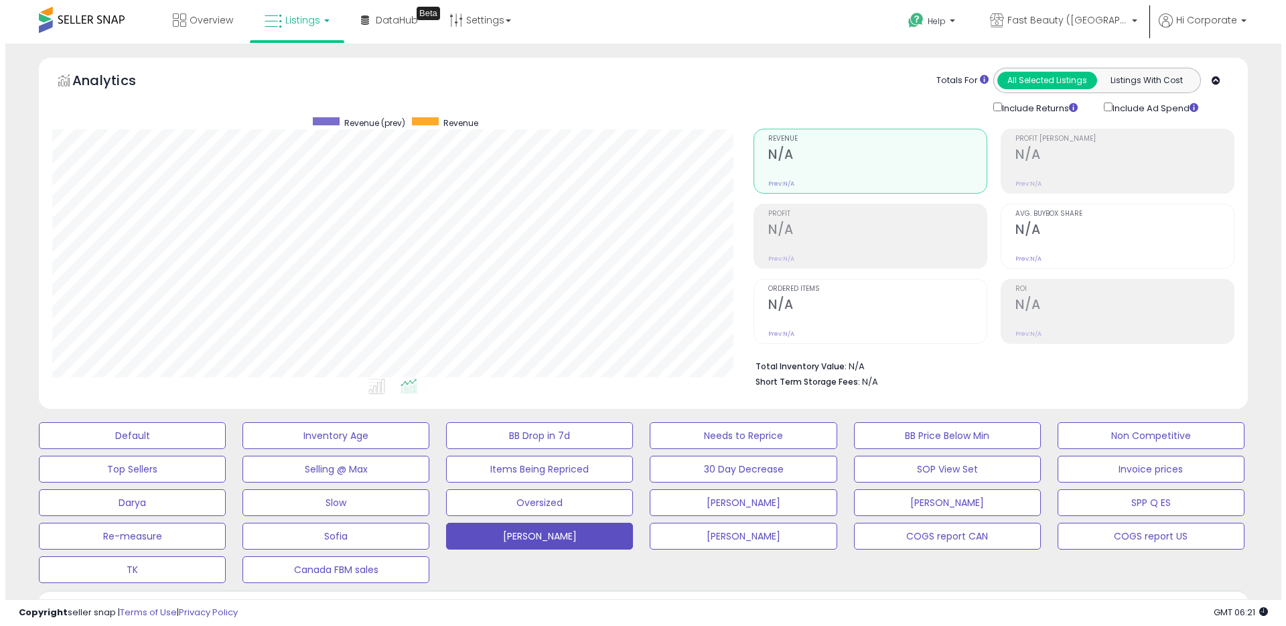
scroll to position [292, 0]
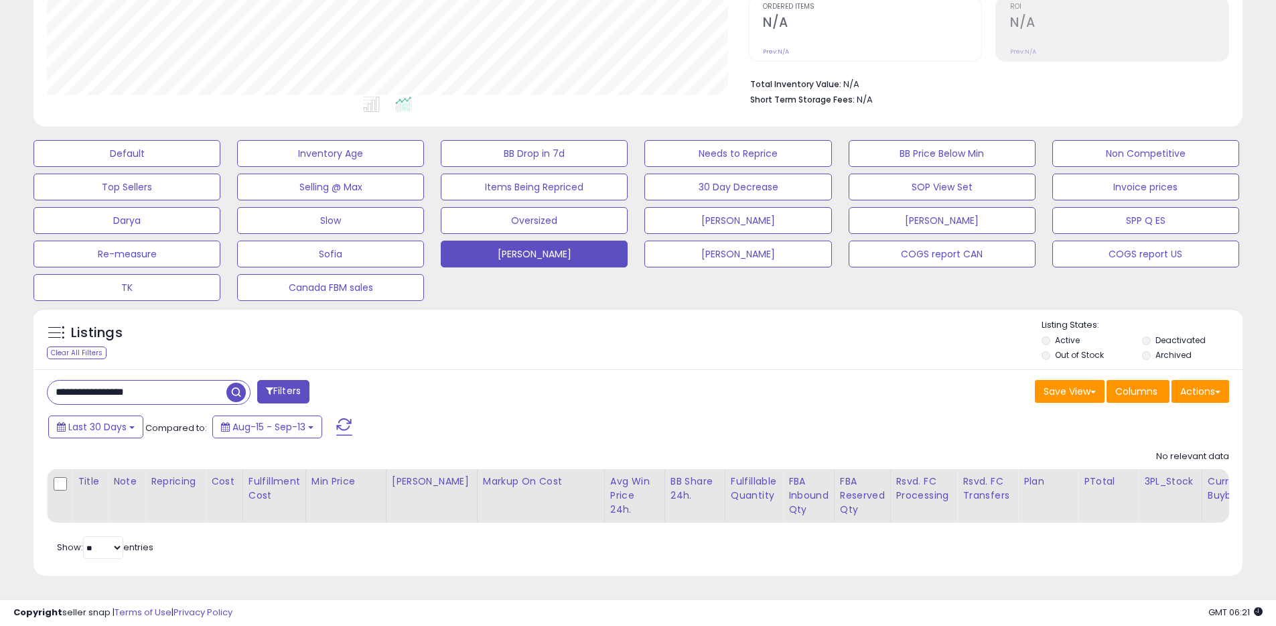
click at [1223, 392] on div "Actions [GEOGRAPHIC_DATA] Export Visible Columns Export All Columns Export Rela…" at bounding box center [1201, 393] width 58 height 26
click at [1206, 383] on button "Actions" at bounding box center [1201, 391] width 58 height 23
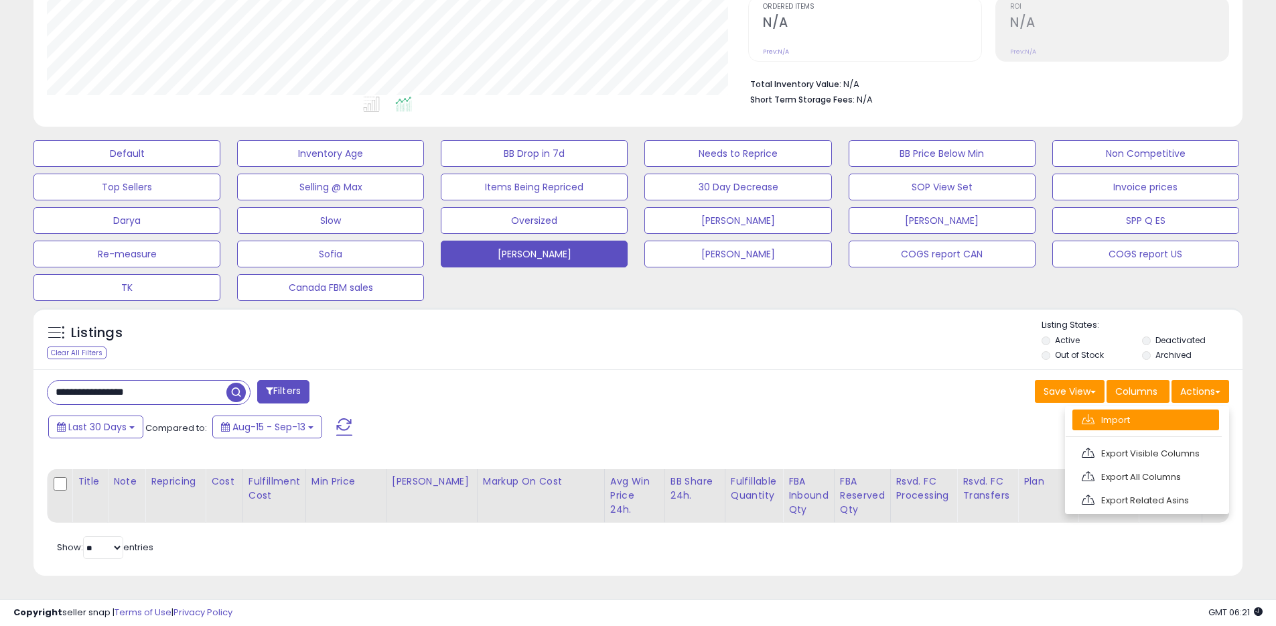
click at [1152, 409] on link "Import" at bounding box center [1146, 419] width 147 height 21
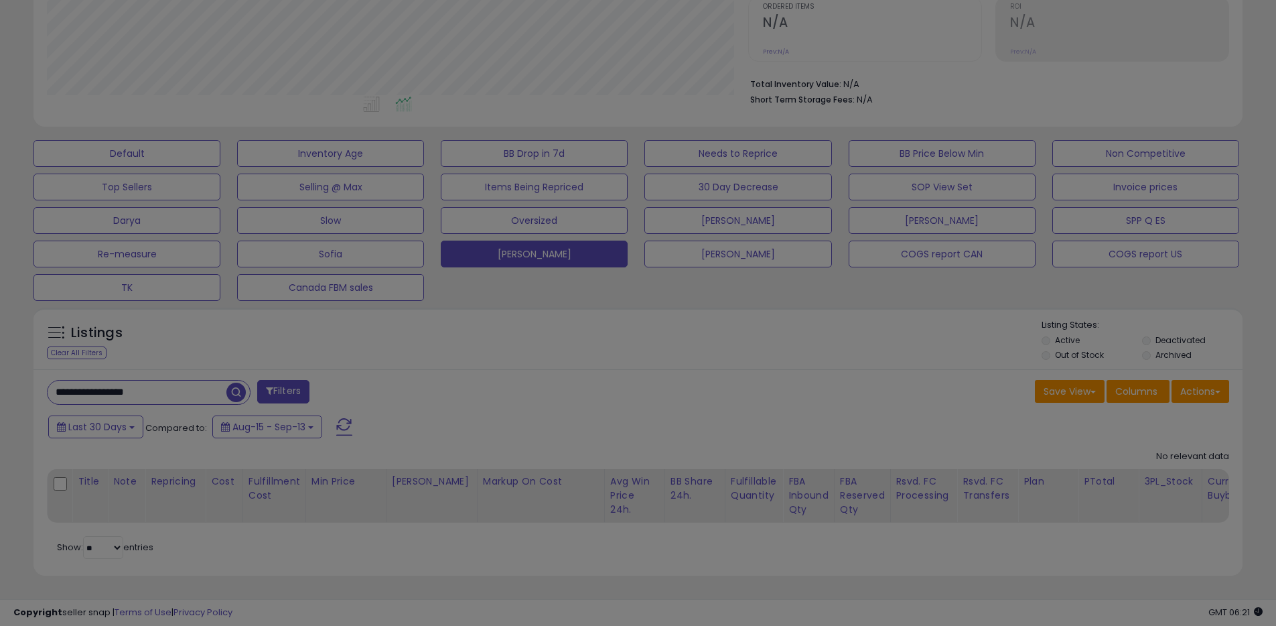
scroll to position [275, 707]
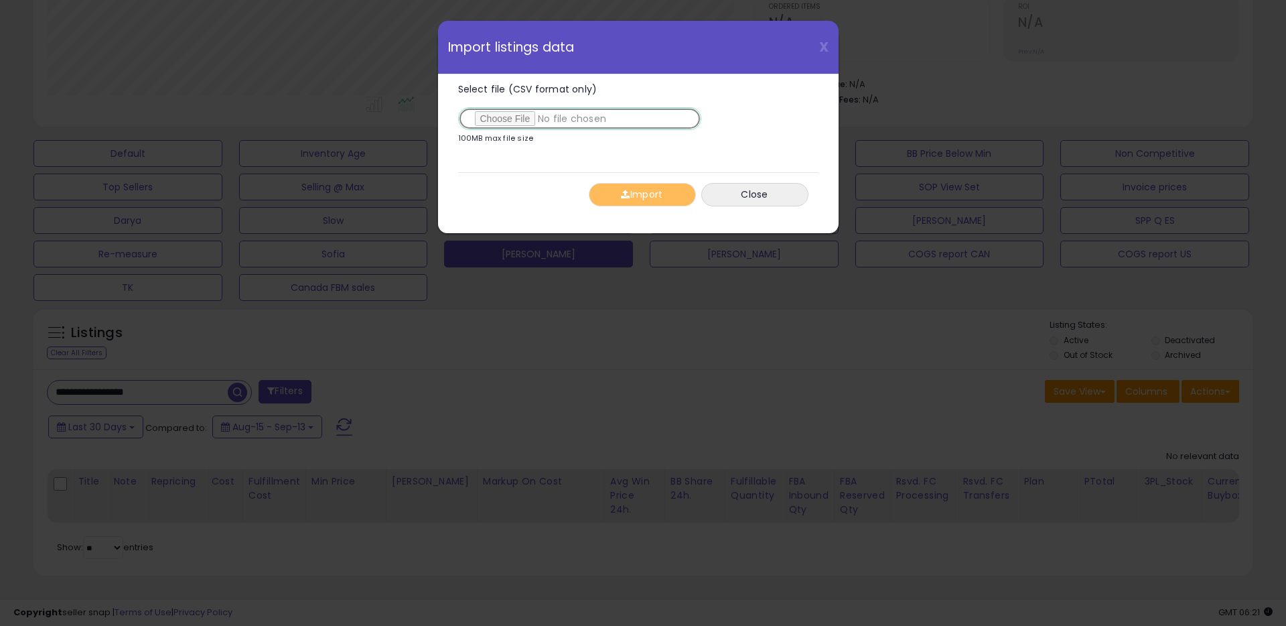
click at [517, 122] on input "Select file (CSV format only)" at bounding box center [579, 118] width 243 height 23
type input "**********"
click at [671, 198] on button "Import" at bounding box center [642, 194] width 107 height 23
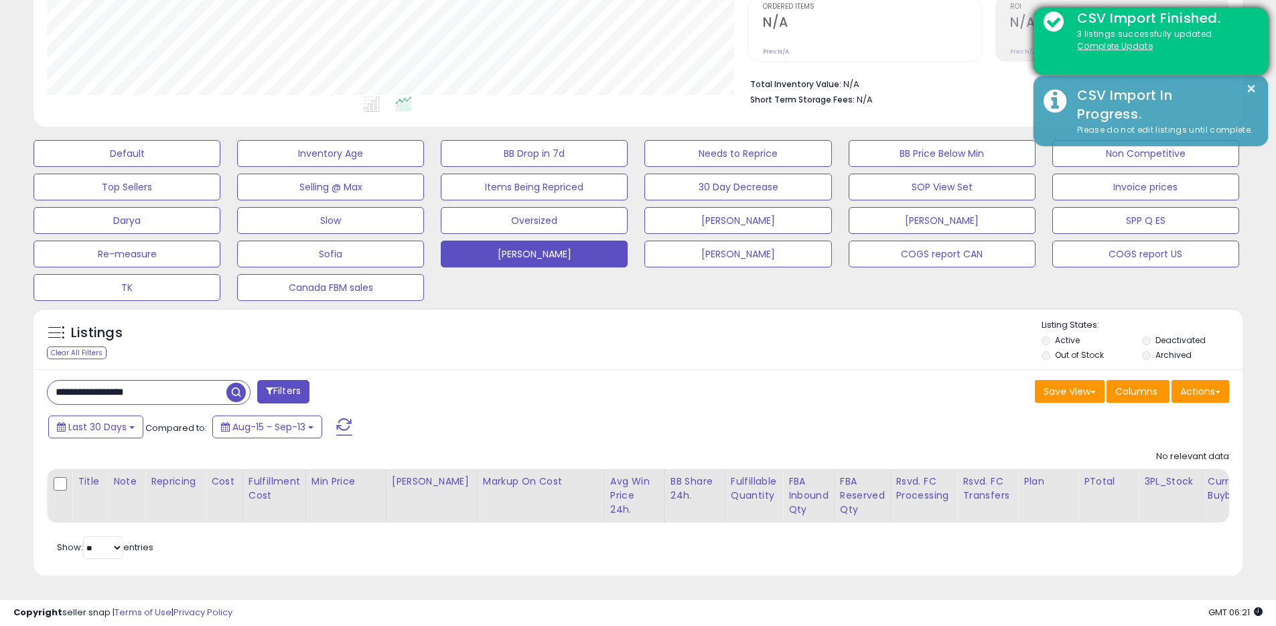
scroll to position [669679, 669252]
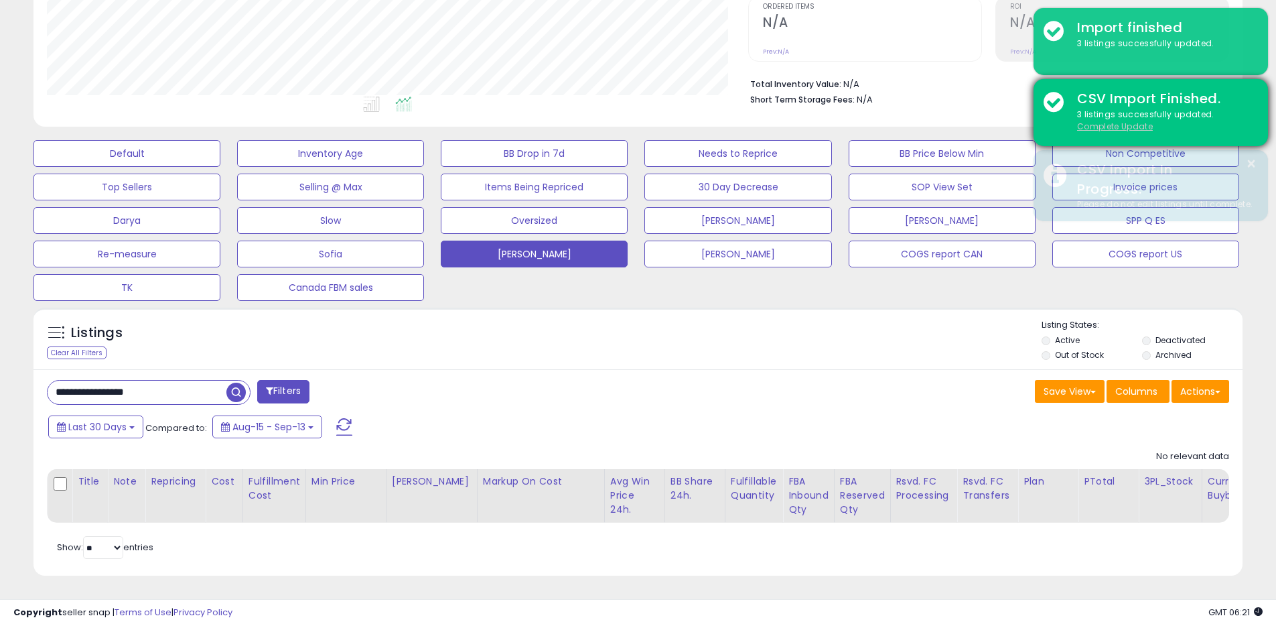
click at [1107, 127] on u "Complete Update" at bounding box center [1115, 126] width 76 height 11
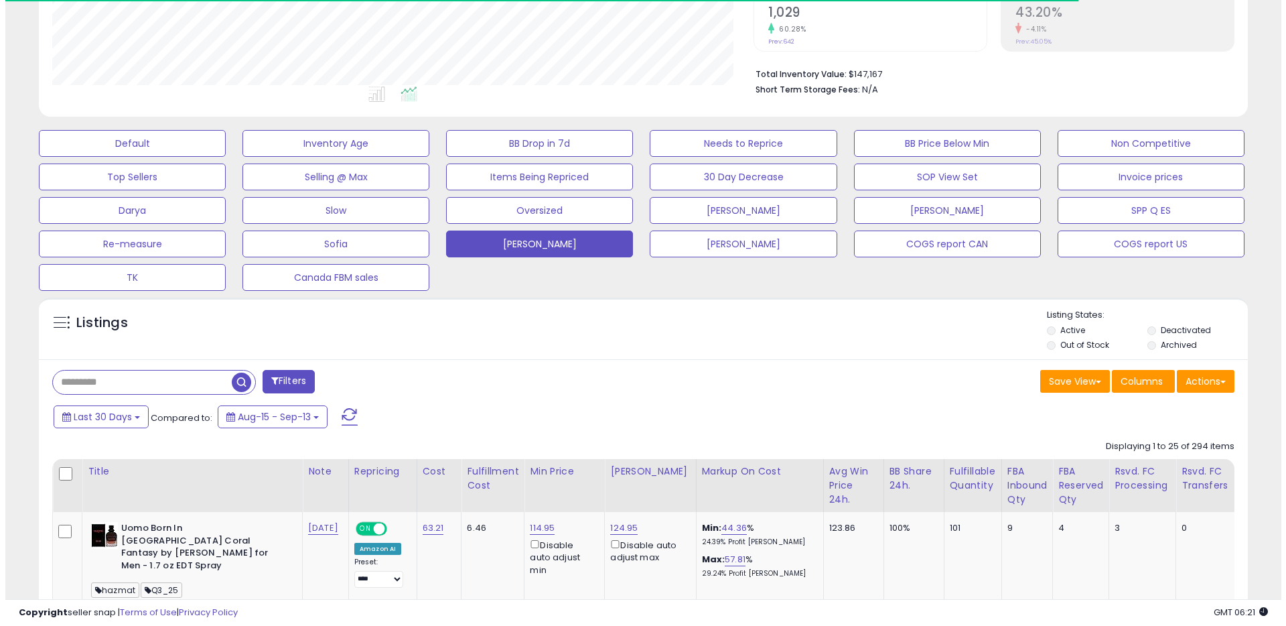
scroll to position [275, 701]
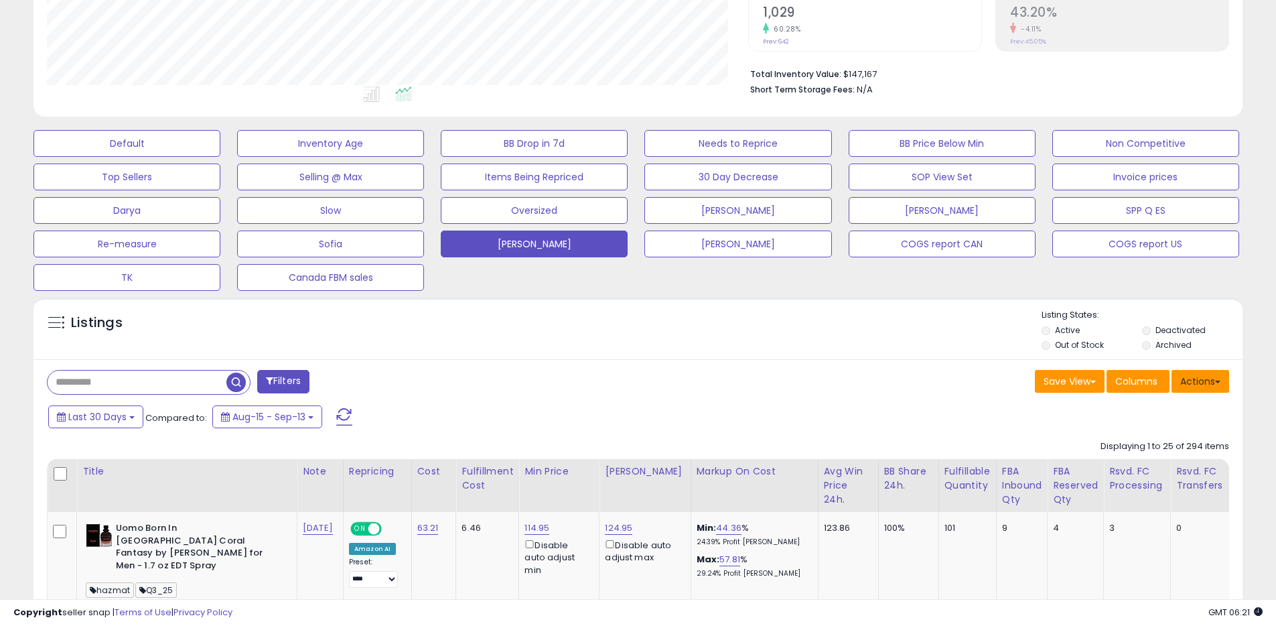
click at [1201, 389] on button "Actions" at bounding box center [1201, 381] width 58 height 23
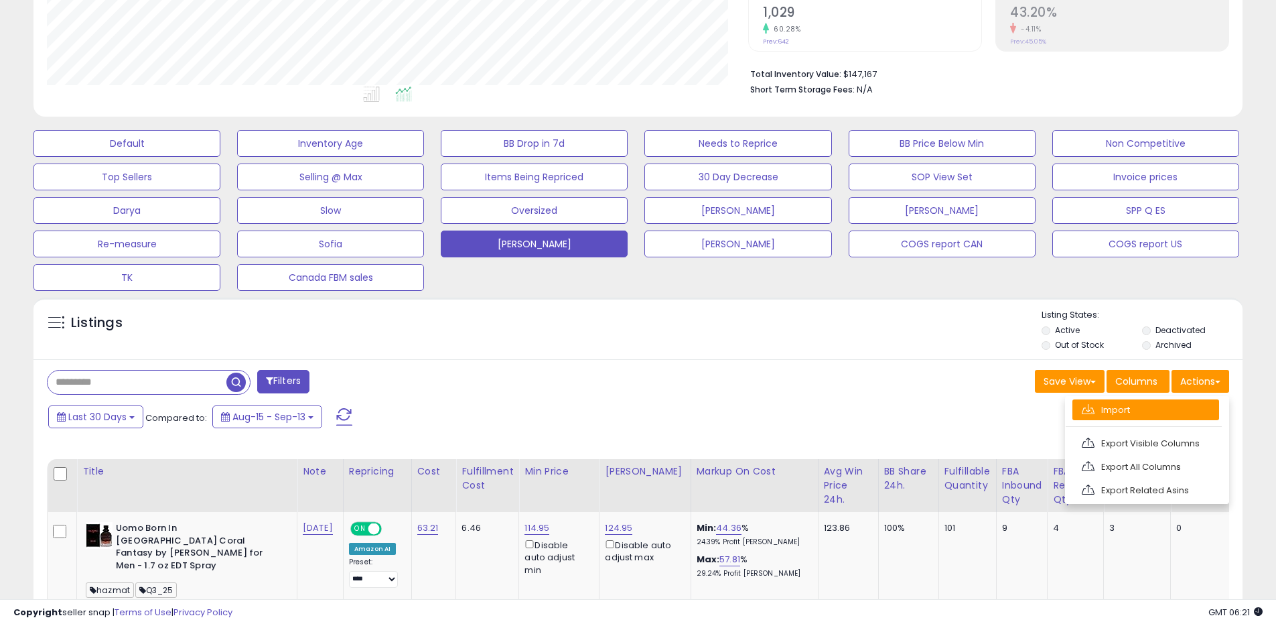
click at [1107, 412] on link "Import" at bounding box center [1146, 409] width 147 height 21
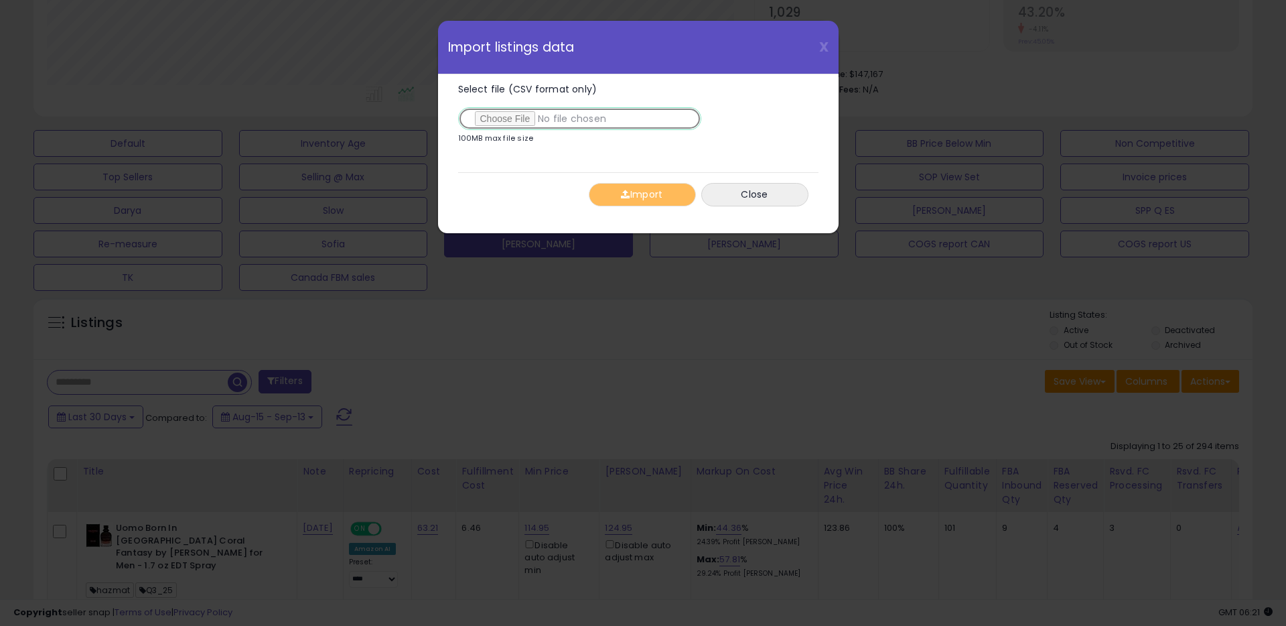
click at [519, 121] on input "Select file (CSV format only)" at bounding box center [579, 118] width 243 height 23
type input "**********"
click at [644, 190] on button "Import" at bounding box center [642, 194] width 107 height 23
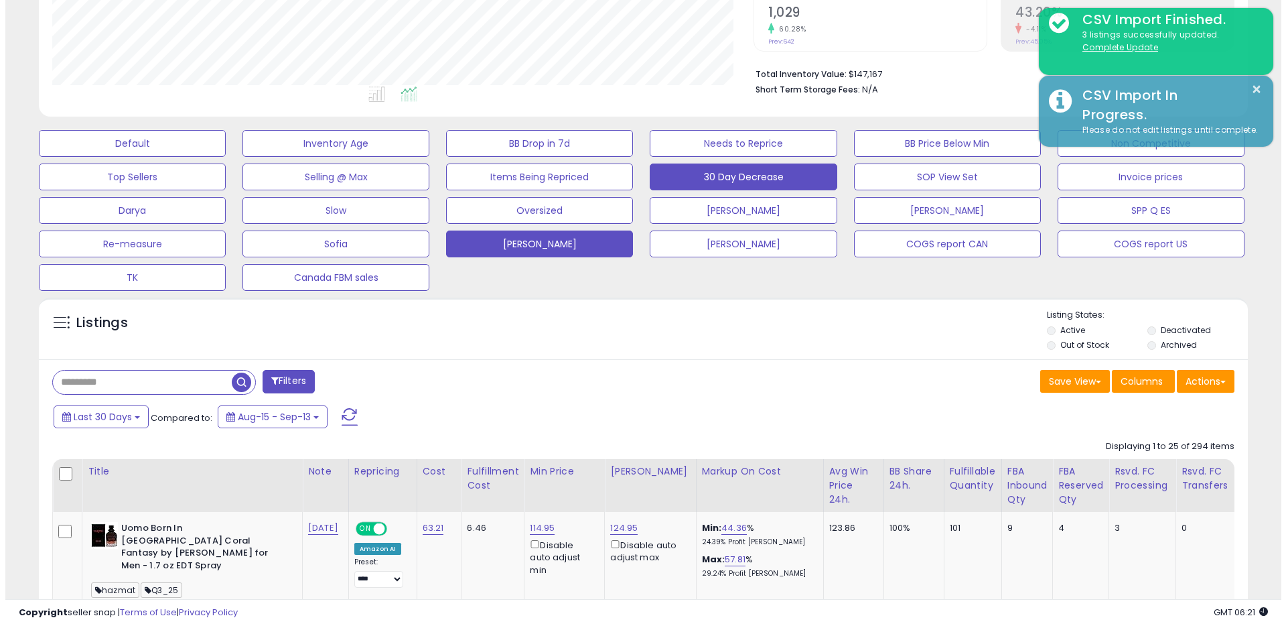
scroll to position [669679, 669252]
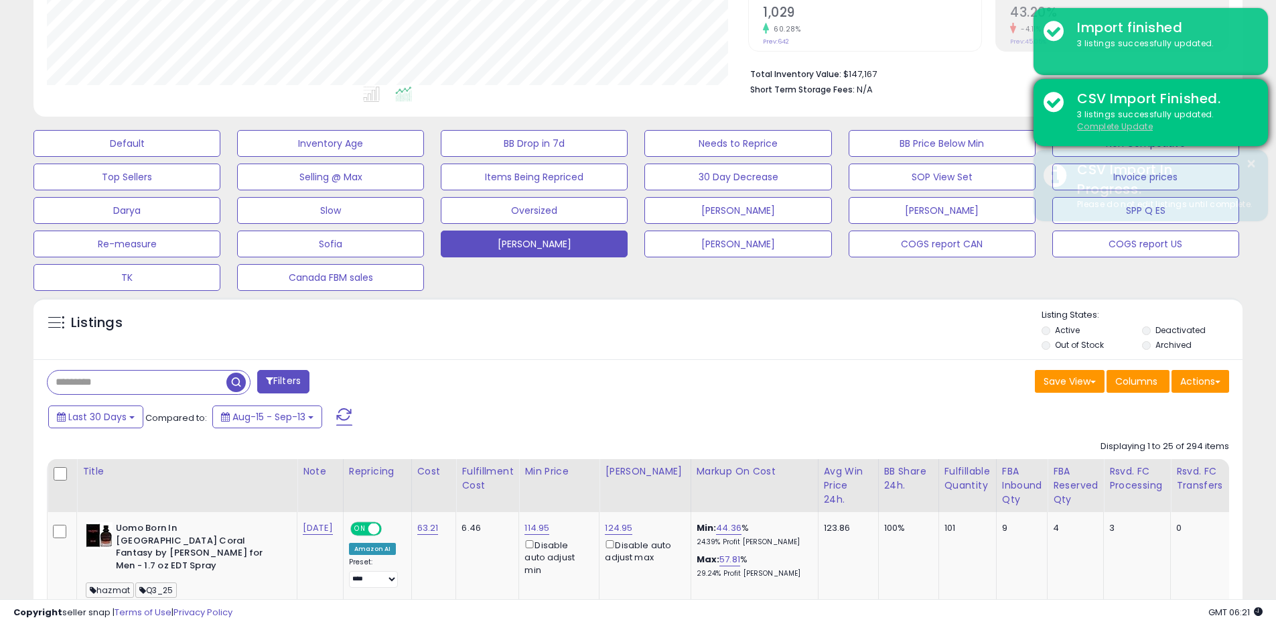
click at [1124, 123] on u "Complete Update" at bounding box center [1115, 126] width 76 height 11
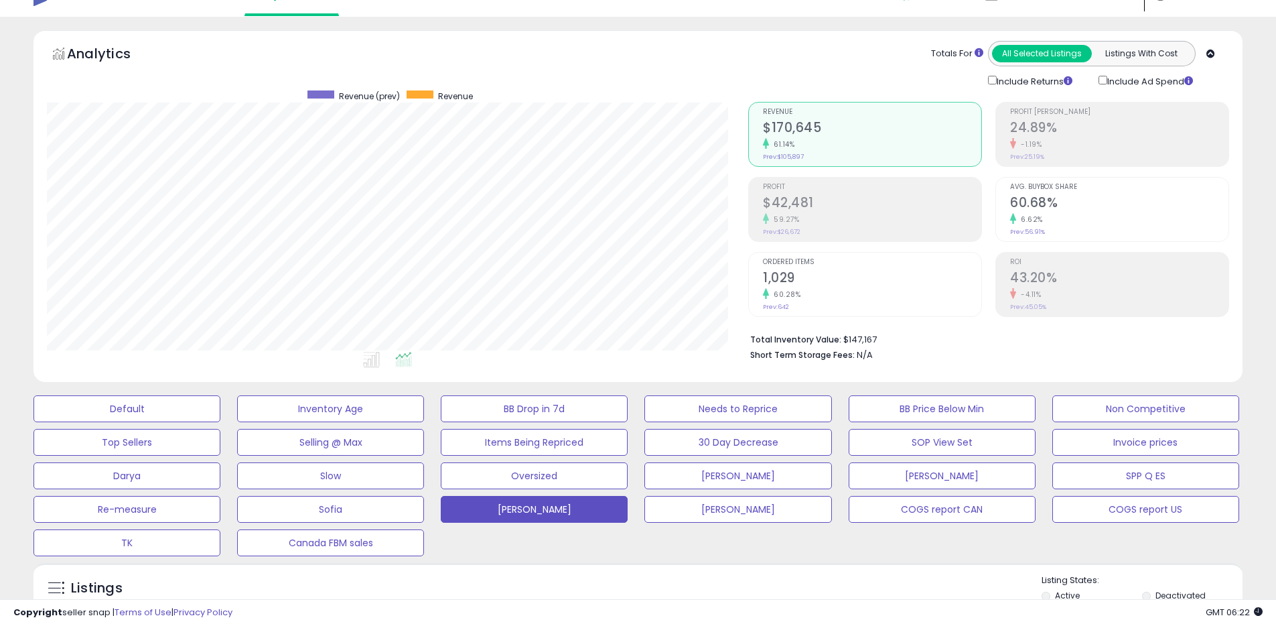
scroll to position [0, 0]
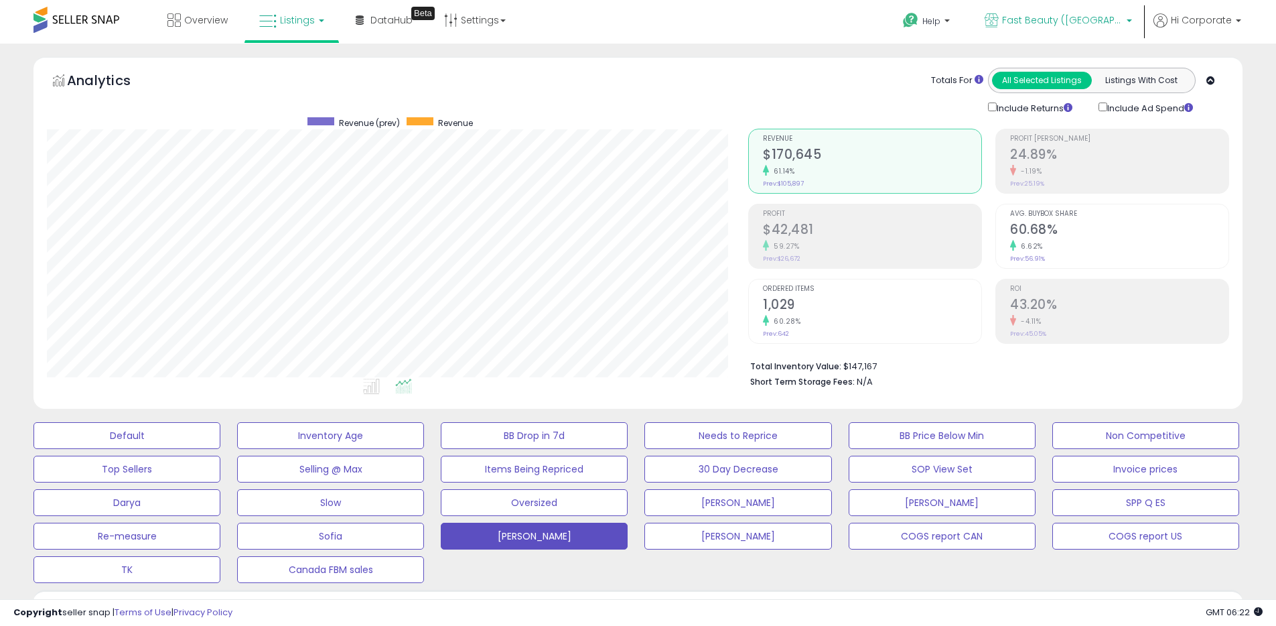
click at [1037, 32] on link "Fast Beauty ([GEOGRAPHIC_DATA])" at bounding box center [1058, 22] width 167 height 44
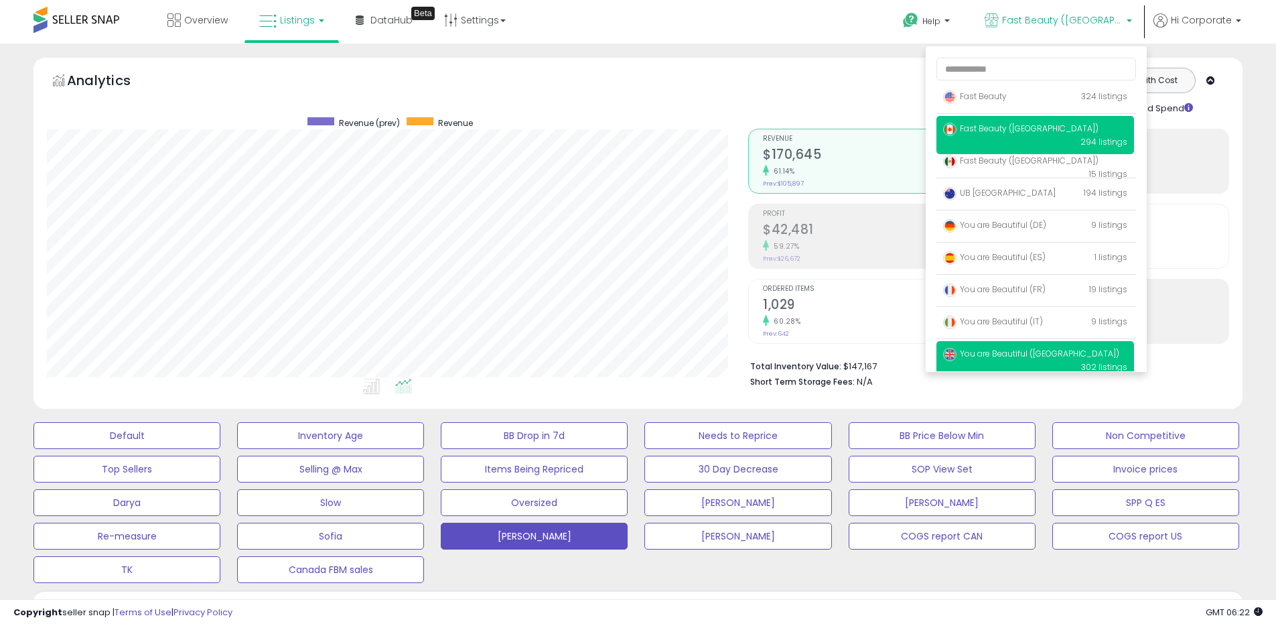
click at [1017, 353] on span "You are Beautiful ([GEOGRAPHIC_DATA])" at bounding box center [1031, 353] width 176 height 11
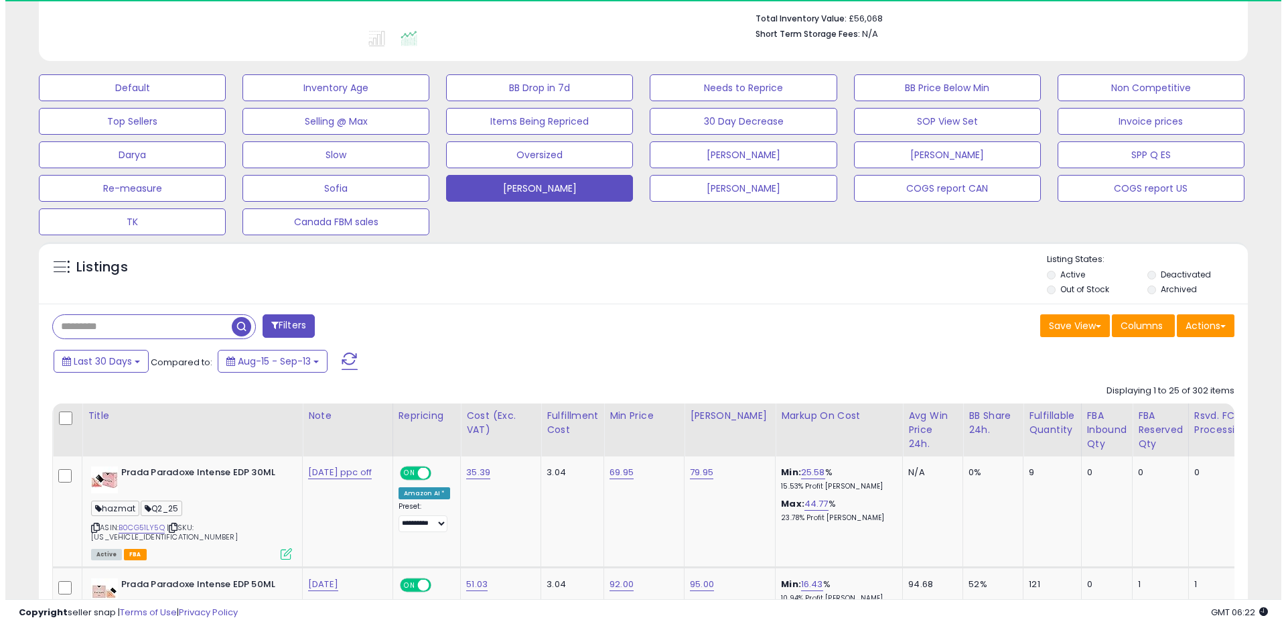
scroll to position [377, 0]
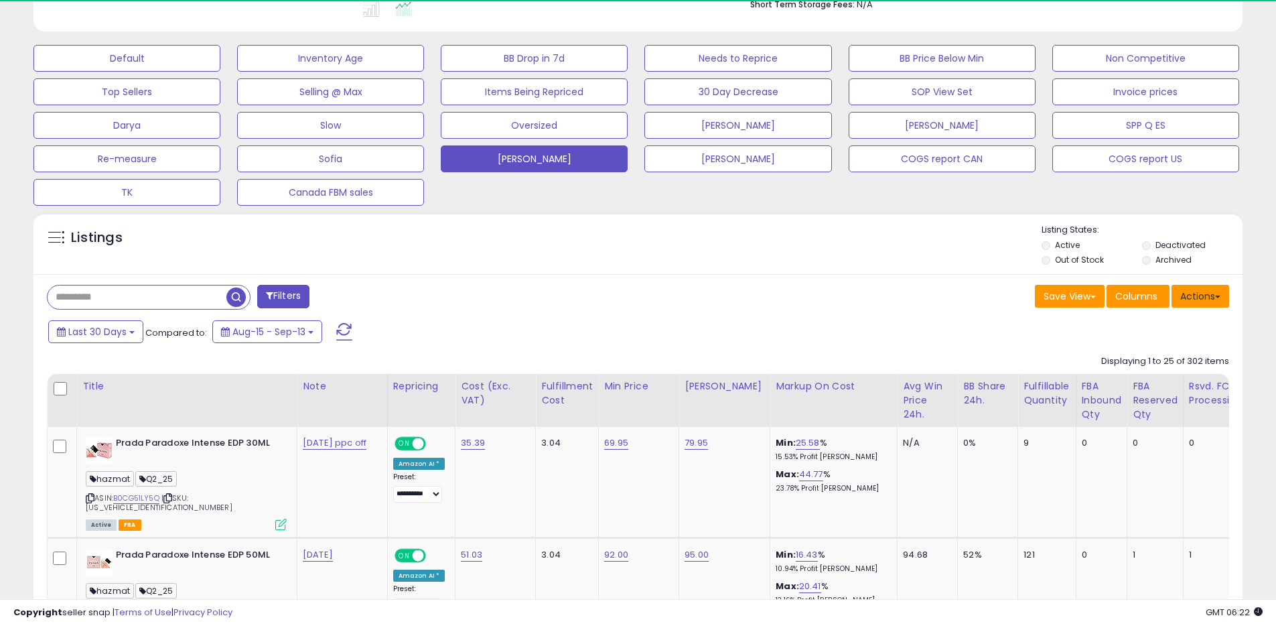
click at [1212, 304] on button "Actions" at bounding box center [1201, 296] width 58 height 23
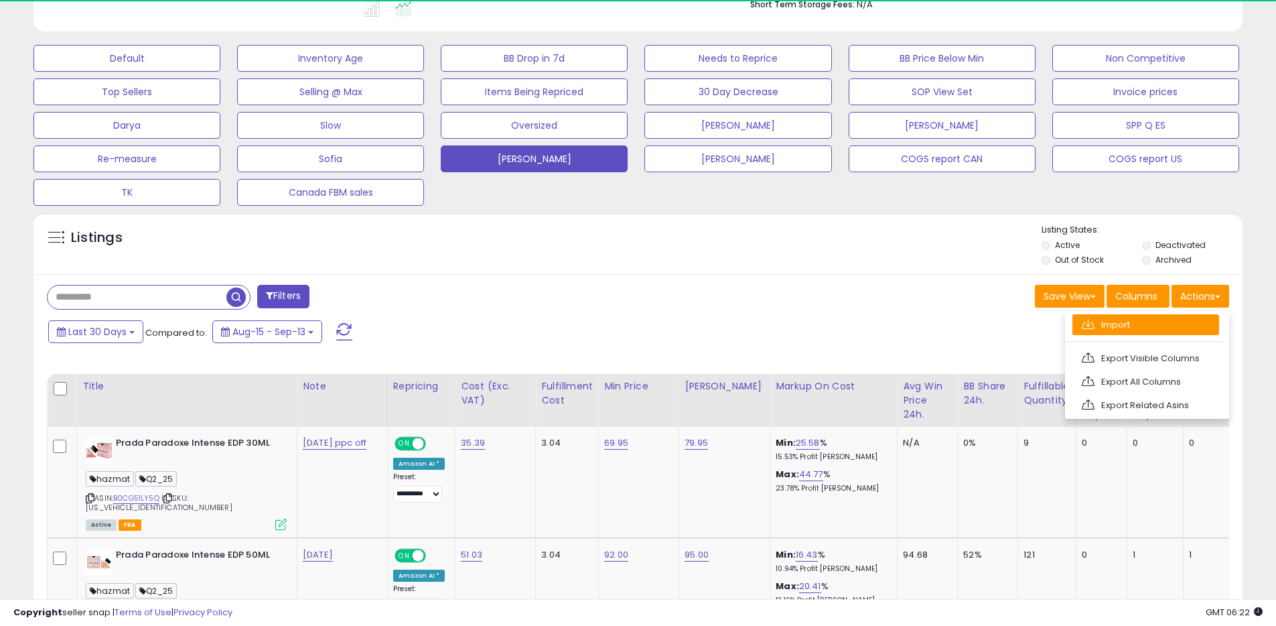
click at [1161, 329] on link "Import" at bounding box center [1146, 324] width 147 height 21
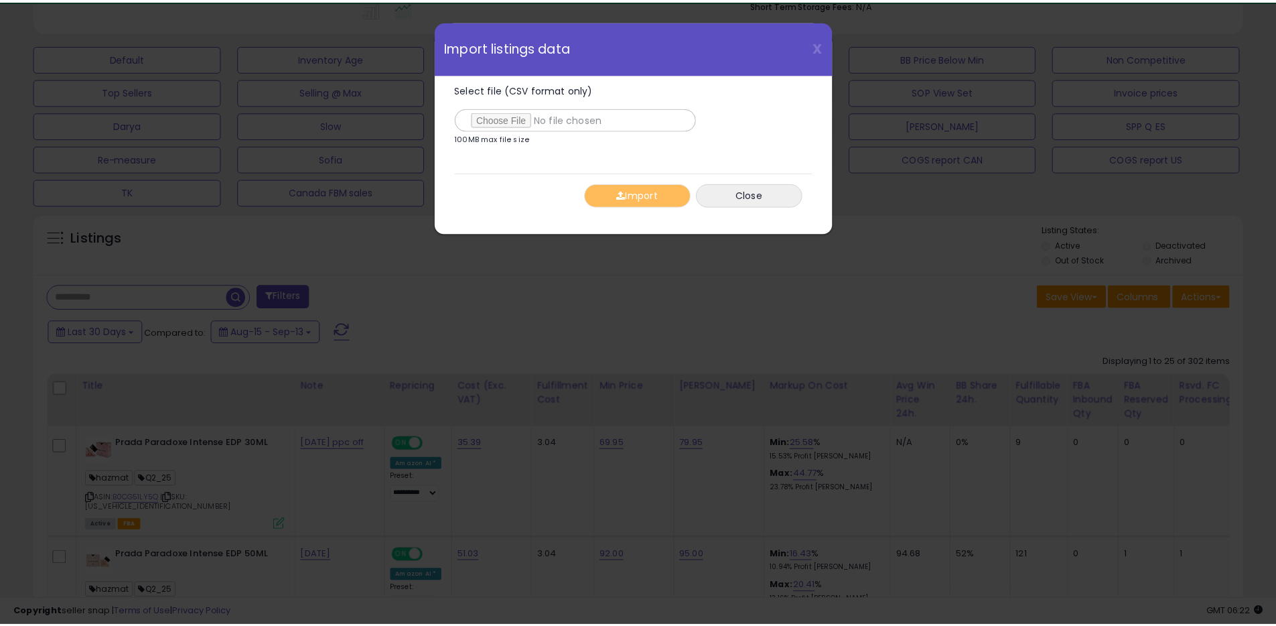
scroll to position [275, 707]
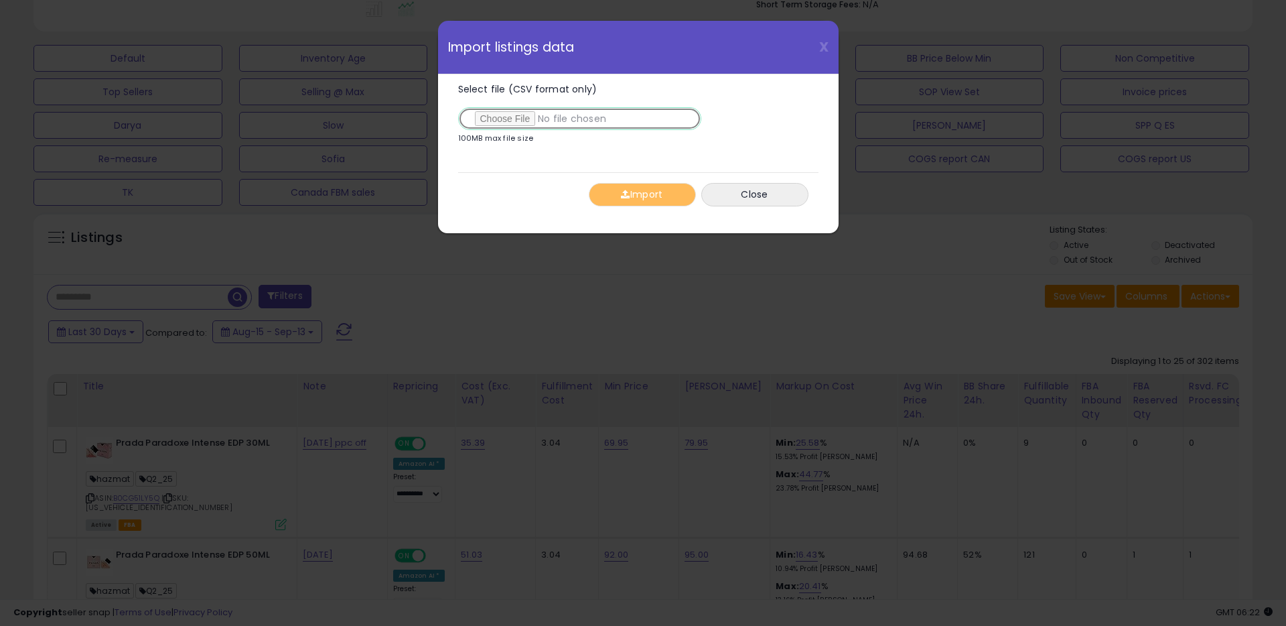
click at [497, 118] on input "Select file (CSV format only)" at bounding box center [579, 118] width 243 height 23
type input "**********"
click at [641, 203] on button "Import" at bounding box center [642, 194] width 107 height 23
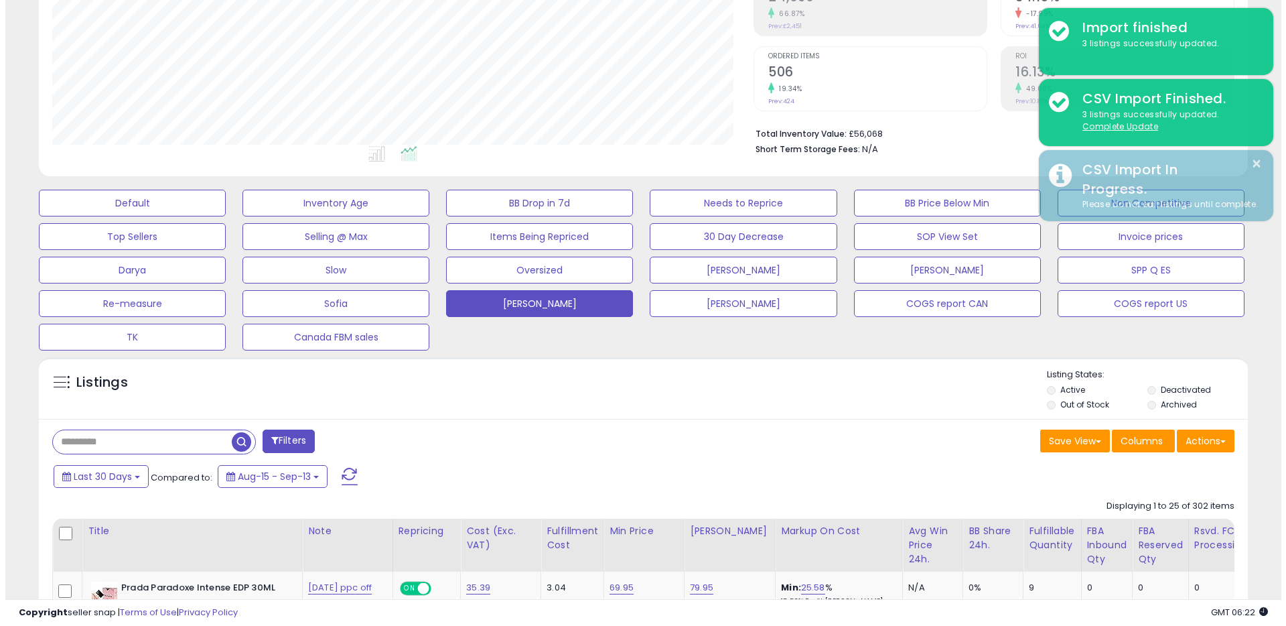
scroll to position [0, 0]
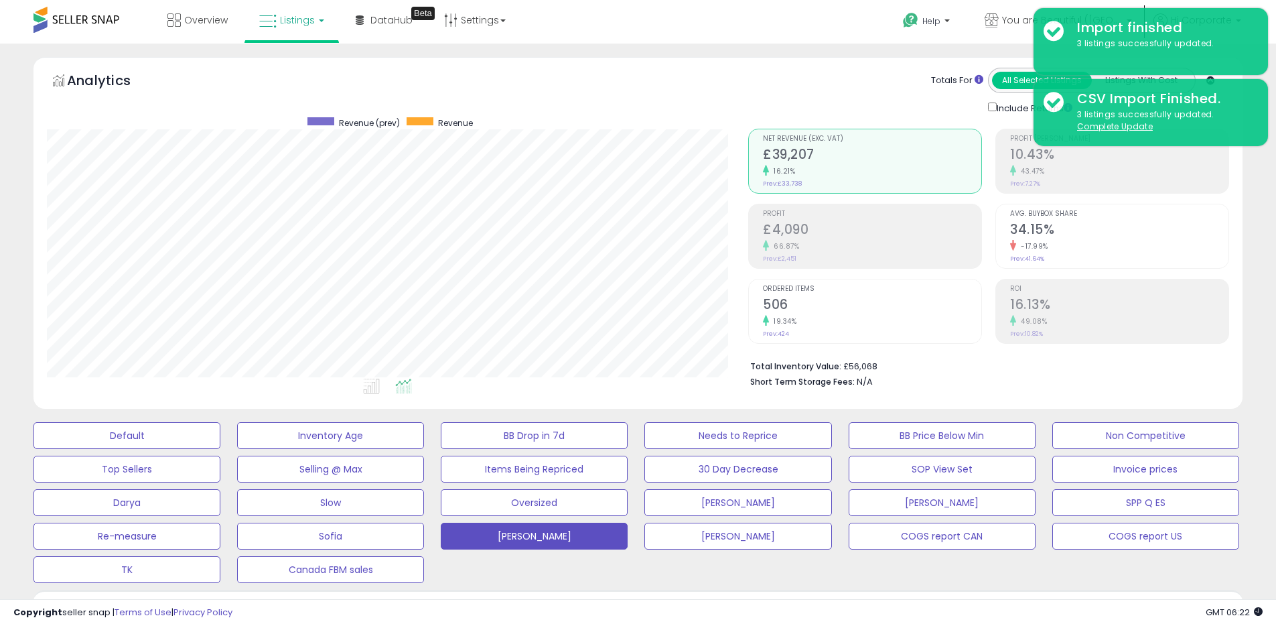
click at [864, 107] on div "Totals For All Selected Listings Listings With Cost Include Returns" at bounding box center [983, 92] width 471 height 48
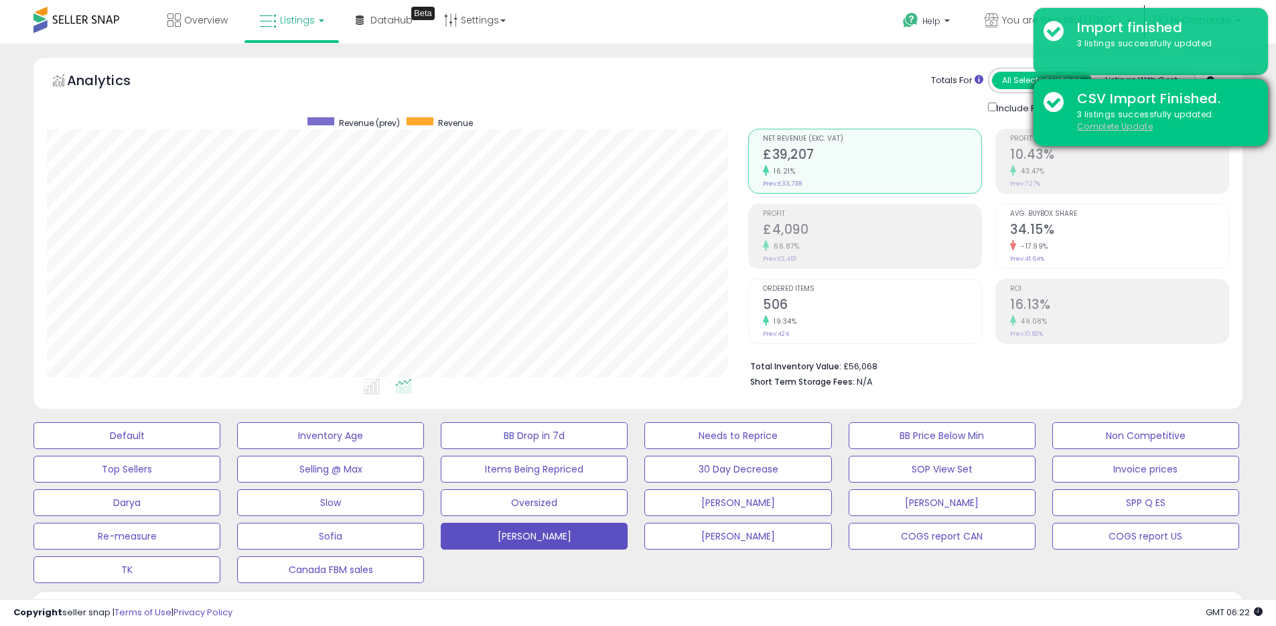
click at [1097, 128] on u "Complete Update" at bounding box center [1115, 126] width 76 height 11
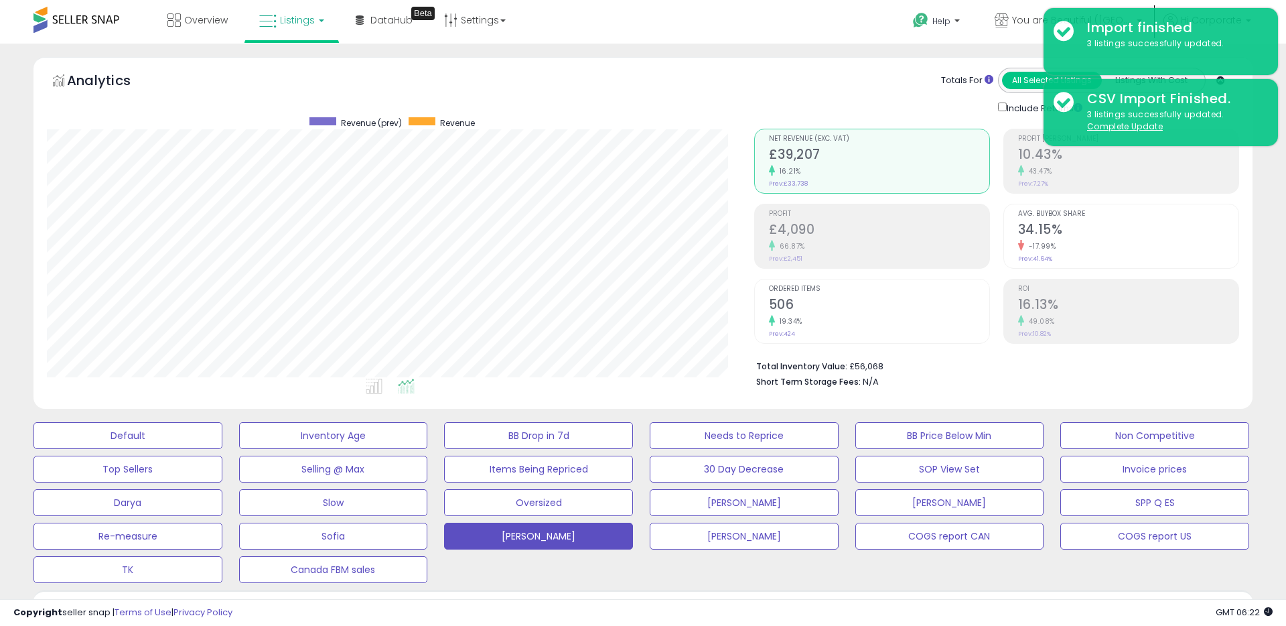
scroll to position [275, 707]
